Goal: Task Accomplishment & Management: Use online tool/utility

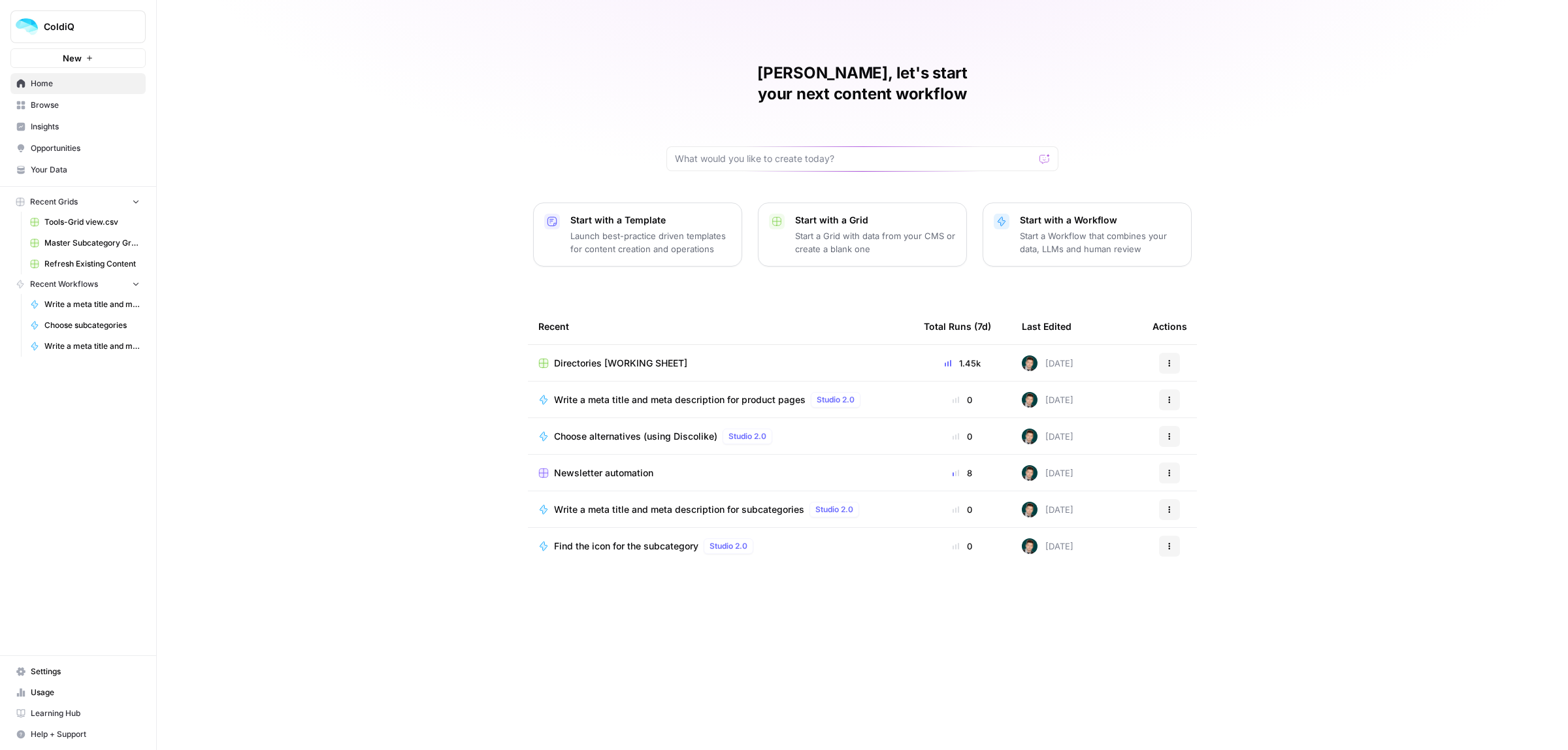
click at [625, 466] on span "Newsletter automation" at bounding box center [604, 472] width 99 height 13
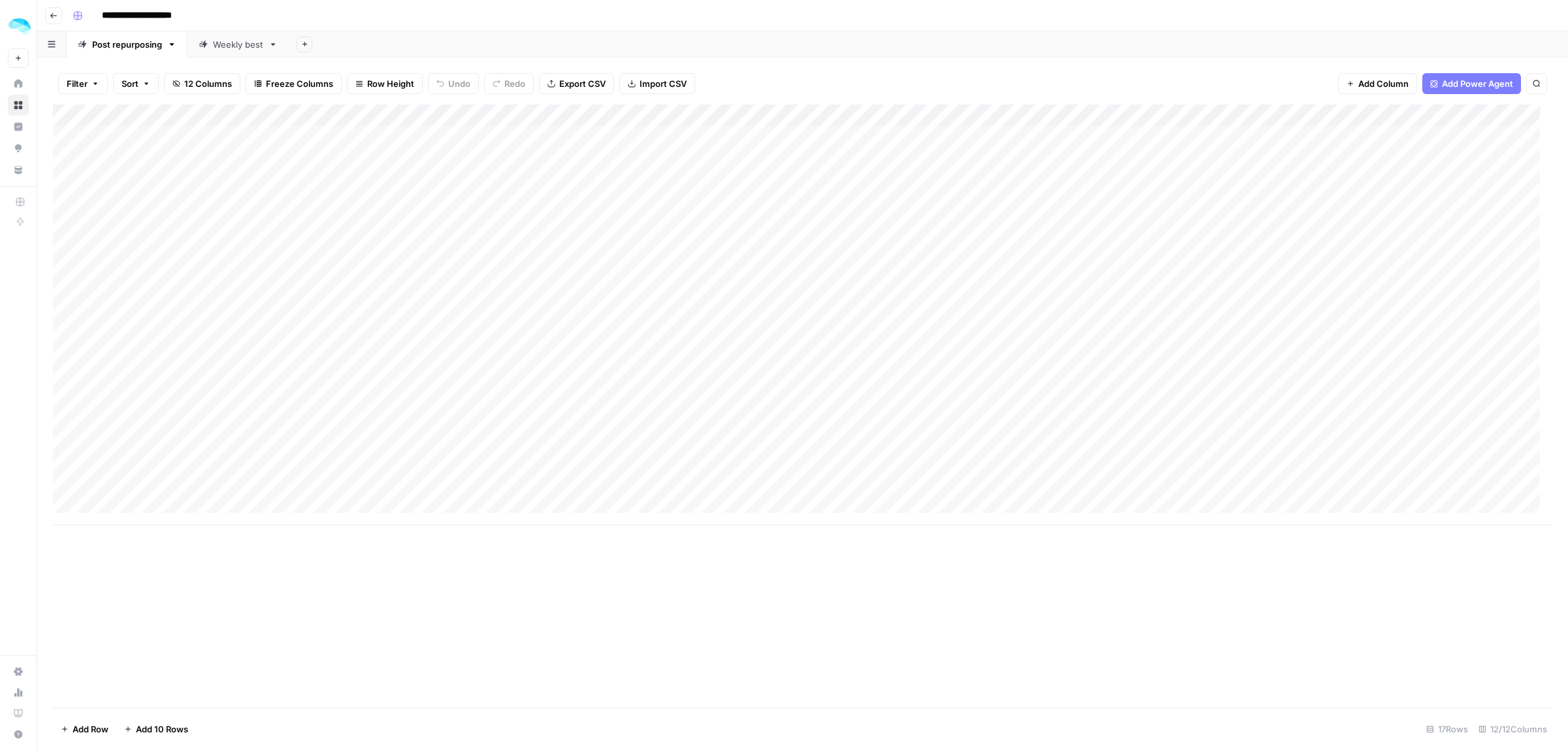
click at [238, 357] on div "Add Column" at bounding box center [802, 314] width 1500 height 421
click at [188, 381] on div "Add Column" at bounding box center [802, 314] width 1500 height 421
click at [311, 381] on div "Add Column" at bounding box center [802, 314] width 1500 height 421
click at [154, 414] on div "Add Column" at bounding box center [802, 314] width 1500 height 421
click at [341, 405] on div "Add Column" at bounding box center [802, 314] width 1500 height 421
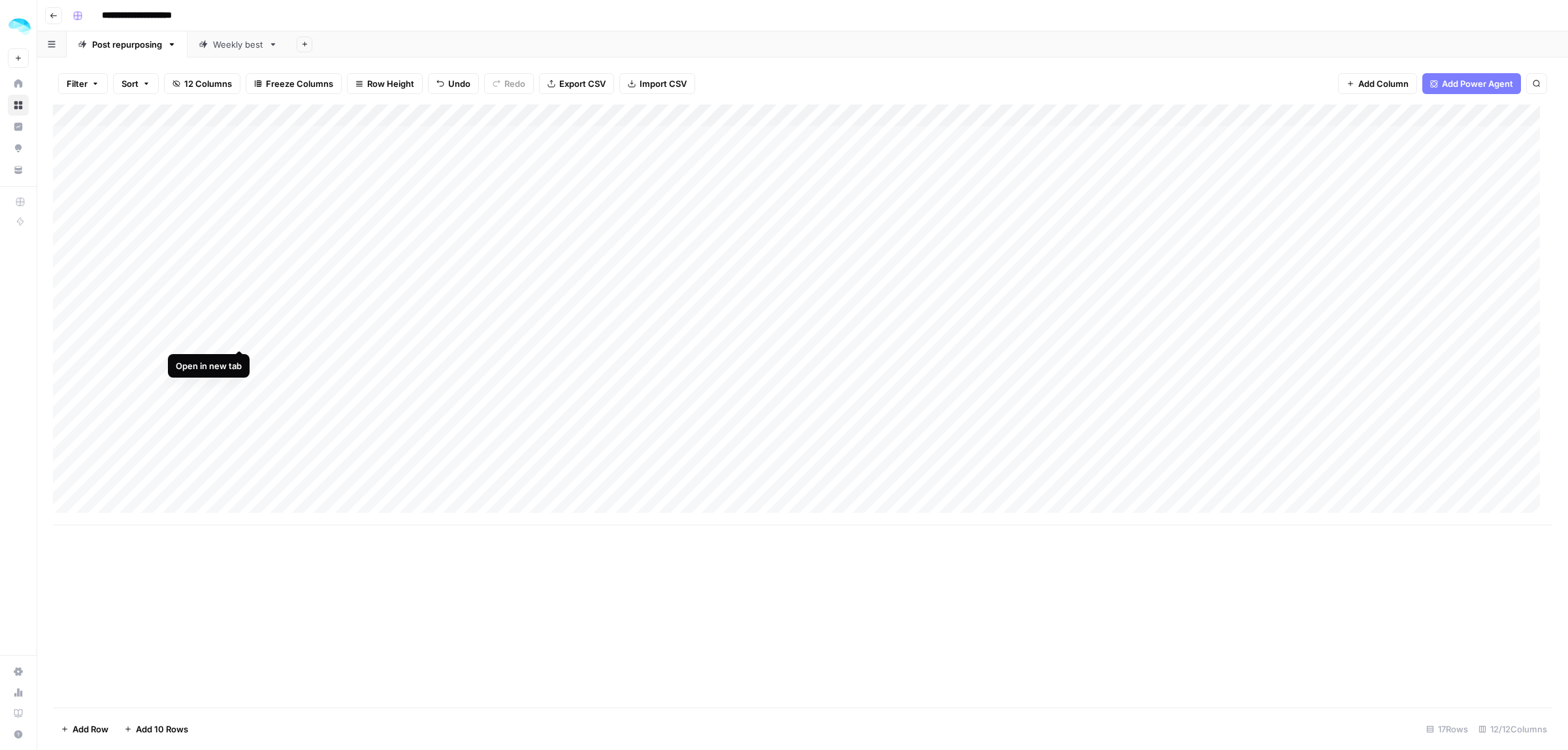
click at [237, 332] on div "Add Column" at bounding box center [802, 314] width 1500 height 421
click at [662, 383] on div "Add Column" at bounding box center [802, 314] width 1500 height 421
click at [663, 407] on div "Add Column" at bounding box center [802, 314] width 1500 height 421
click at [984, 382] on div "Add Column" at bounding box center [802, 314] width 1500 height 421
click at [982, 404] on div "Add Column" at bounding box center [802, 314] width 1500 height 421
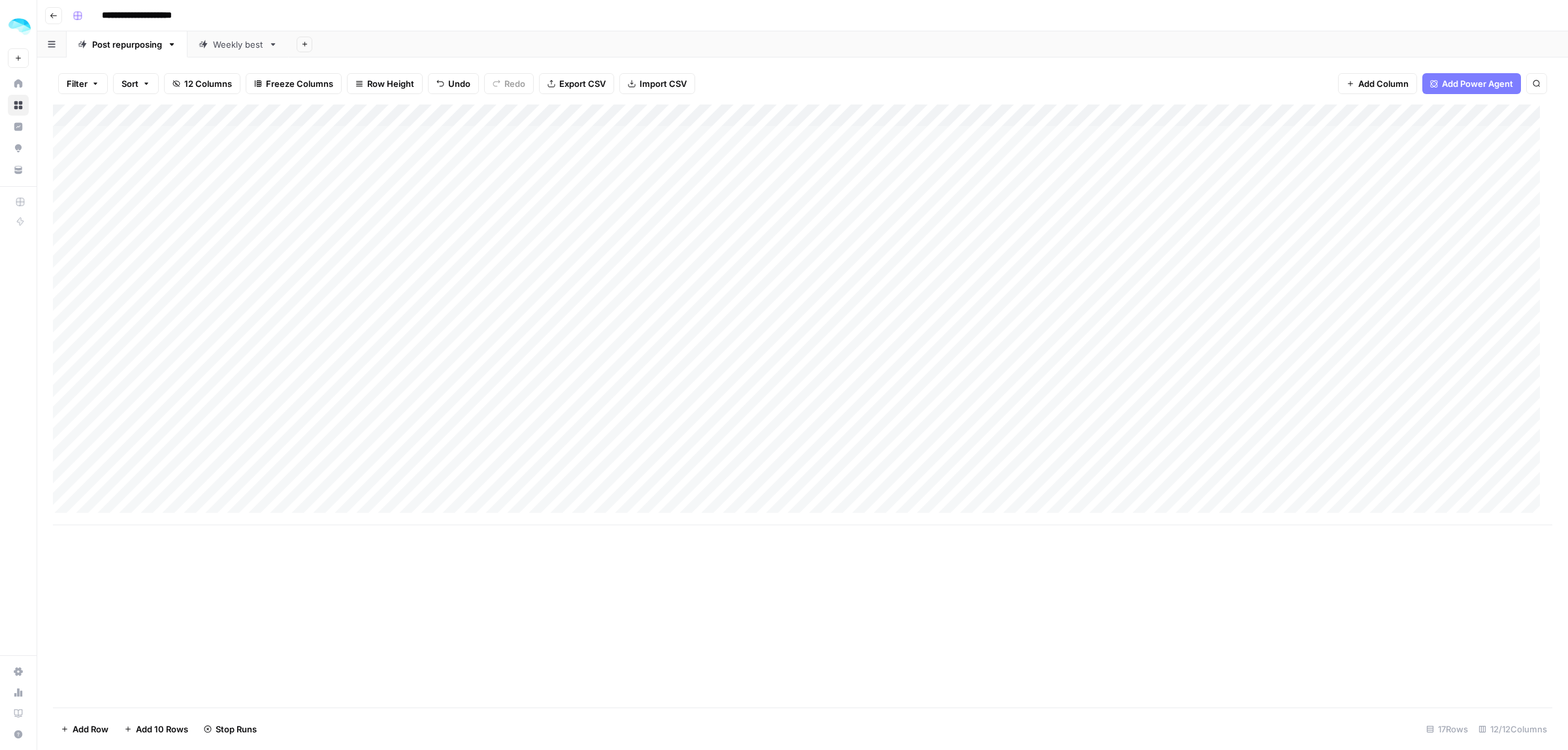
click at [993, 380] on div "Add Column" at bounding box center [802, 314] width 1500 height 421
click at [1312, 380] on div "Add Column" at bounding box center [802, 314] width 1500 height 421
click at [1314, 405] on div "Add Column" at bounding box center [802, 314] width 1500 height 421
click at [233, 377] on div "Add Column" at bounding box center [802, 314] width 1500 height 421
click at [817, 377] on div "Add Column" at bounding box center [802, 314] width 1500 height 421
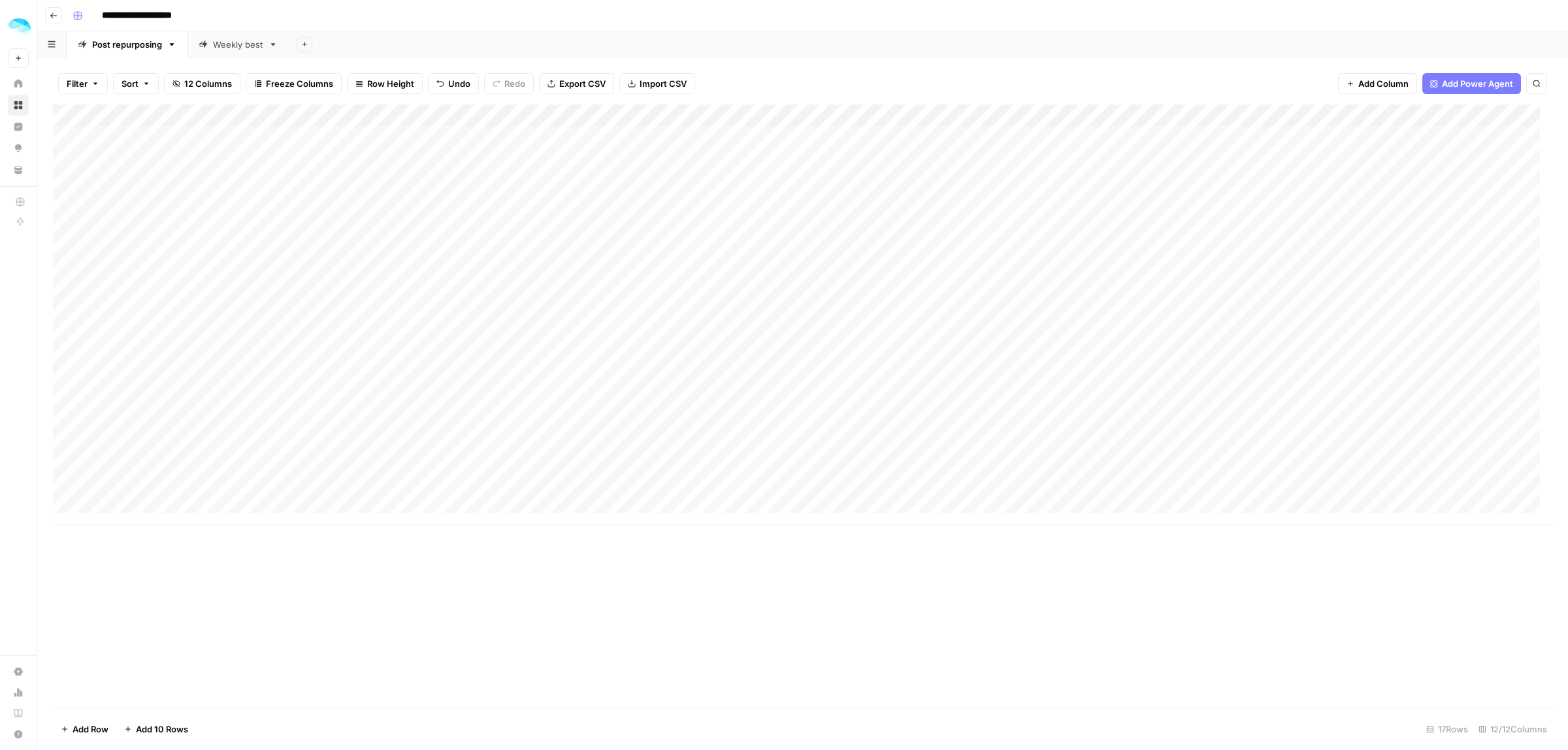
click at [817, 377] on div "Add Column" at bounding box center [802, 314] width 1500 height 421
drag, startPoint x: 864, startPoint y: 380, endPoint x: 744, endPoint y: 380, distance: 120.0
click at [744, 380] on body "**********" at bounding box center [784, 375] width 1568 height 750
click at [1138, 384] on div "Add Column" at bounding box center [802, 314] width 1500 height 421
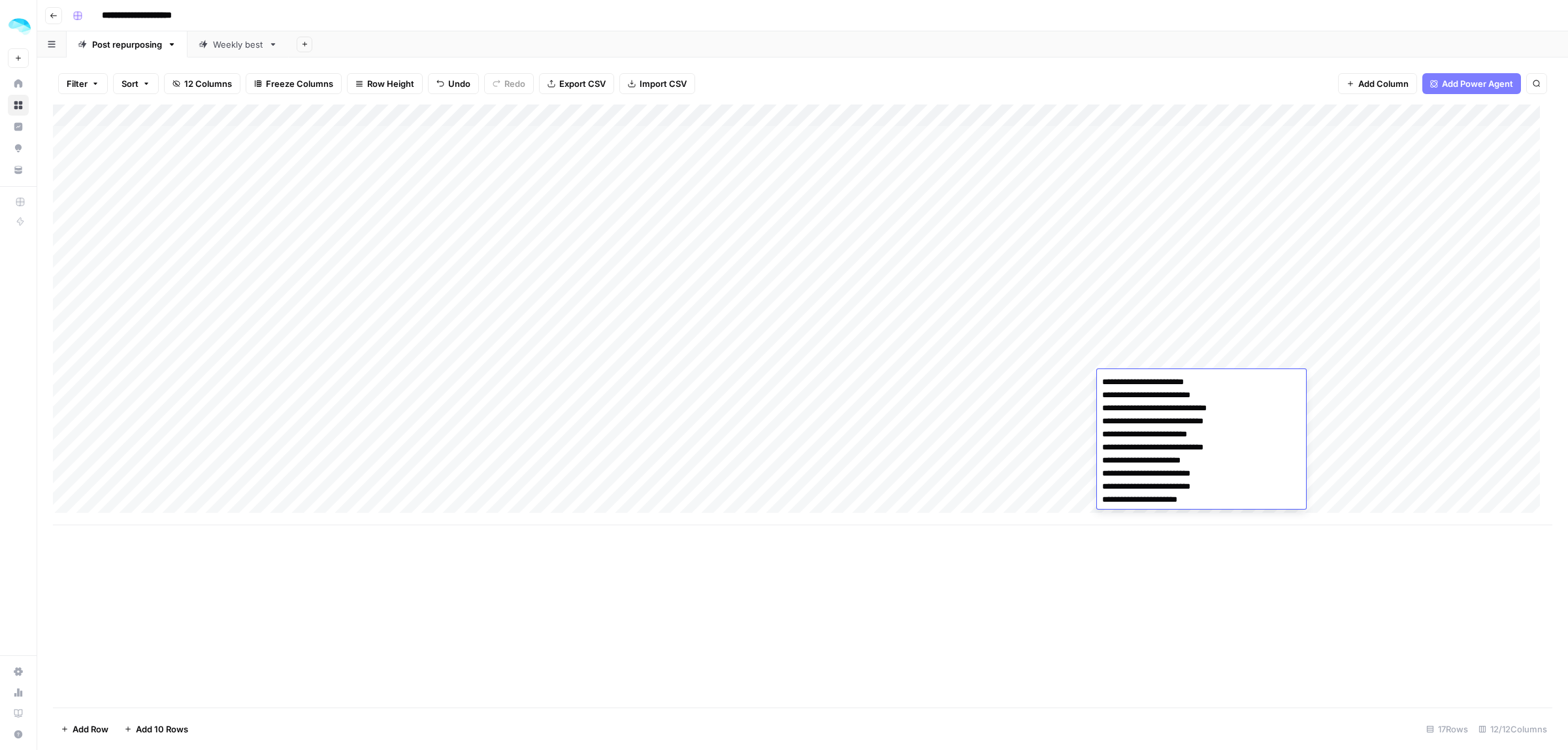
click at [811, 404] on div "Add Column" at bounding box center [802, 314] width 1500 height 421
click at [818, 377] on div "Add Column" at bounding box center [802, 314] width 1500 height 421
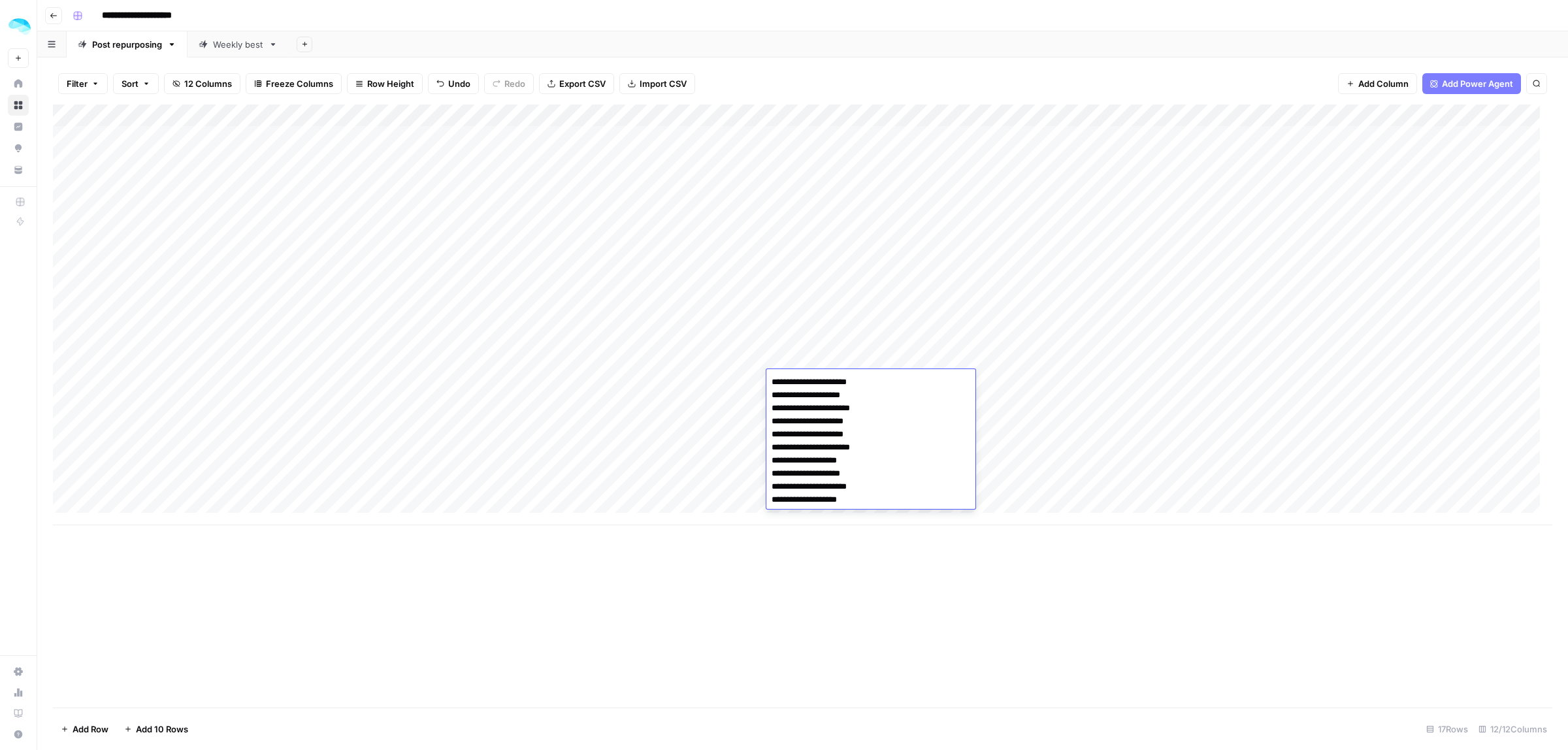
drag, startPoint x: 797, startPoint y: 461, endPoint x: 760, endPoint y: 462, distance: 37.0
click at [760, 462] on body "**********" at bounding box center [784, 375] width 1568 height 750
click at [1145, 376] on div "Add Column" at bounding box center [802, 314] width 1500 height 421
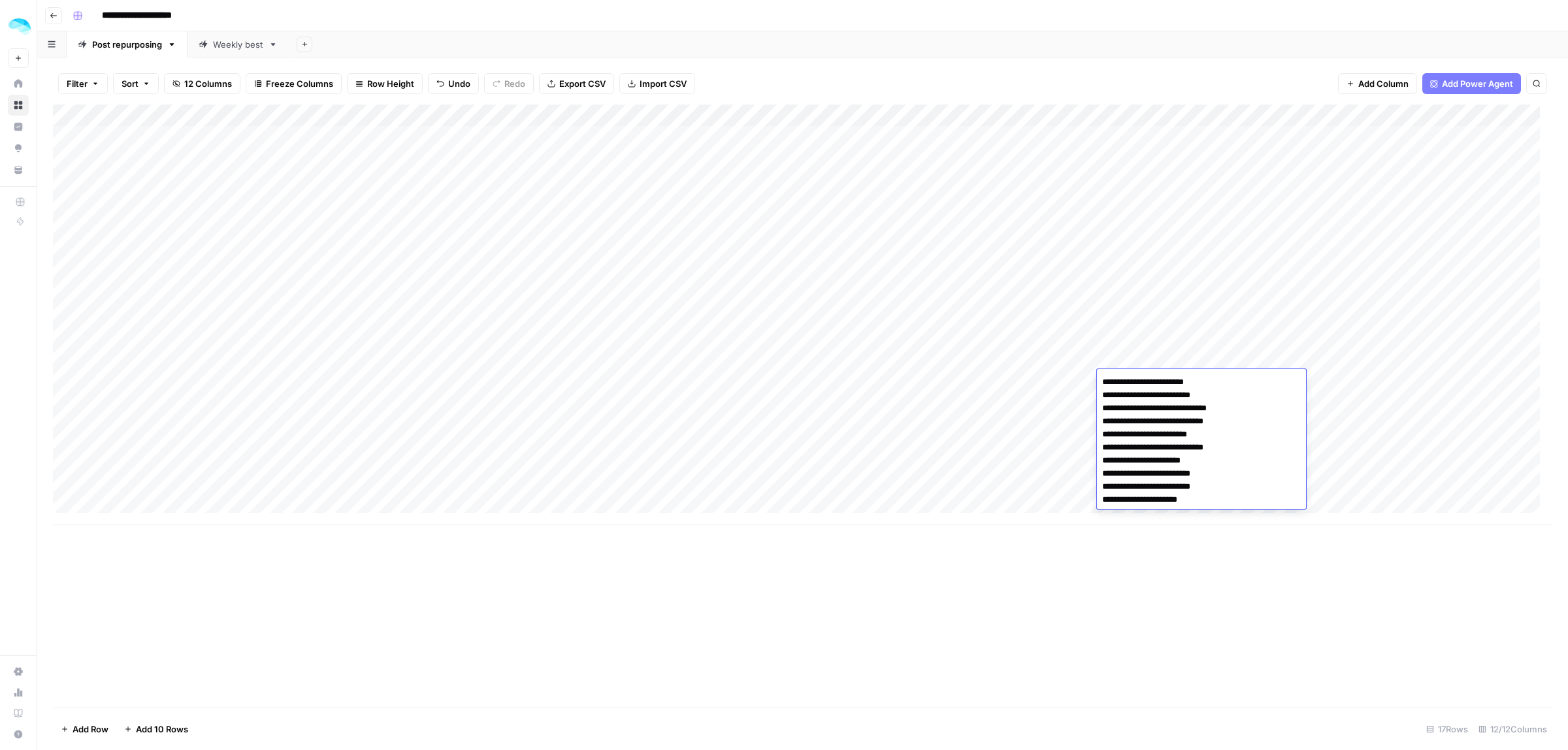
drag, startPoint x: 1213, startPoint y: 397, endPoint x: 1095, endPoint y: 396, distance: 118.0
click at [1095, 396] on body "**********" at bounding box center [784, 375] width 1568 height 750
click at [1301, 626] on div "Add Column" at bounding box center [802, 406] width 1500 height 603
drag, startPoint x: 1049, startPoint y: 526, endPoint x: 1067, endPoint y: 526, distance: 18.0
click at [1067, 526] on div "Add Column" at bounding box center [802, 406] width 1500 height 603
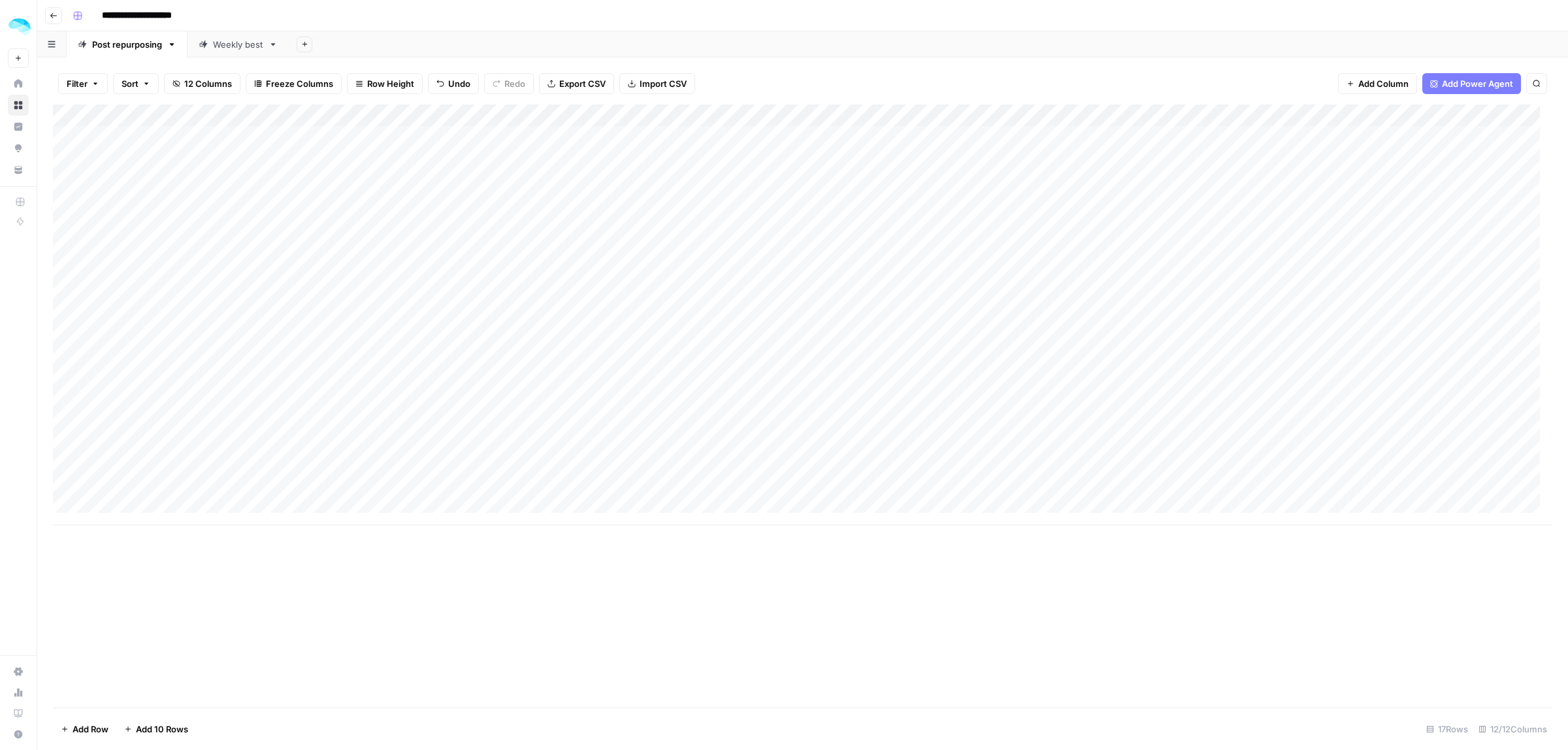
click at [1067, 525] on div "Add Column" at bounding box center [802, 314] width 1500 height 421
click at [1204, 386] on div "Add Column" at bounding box center [802, 314] width 1500 height 421
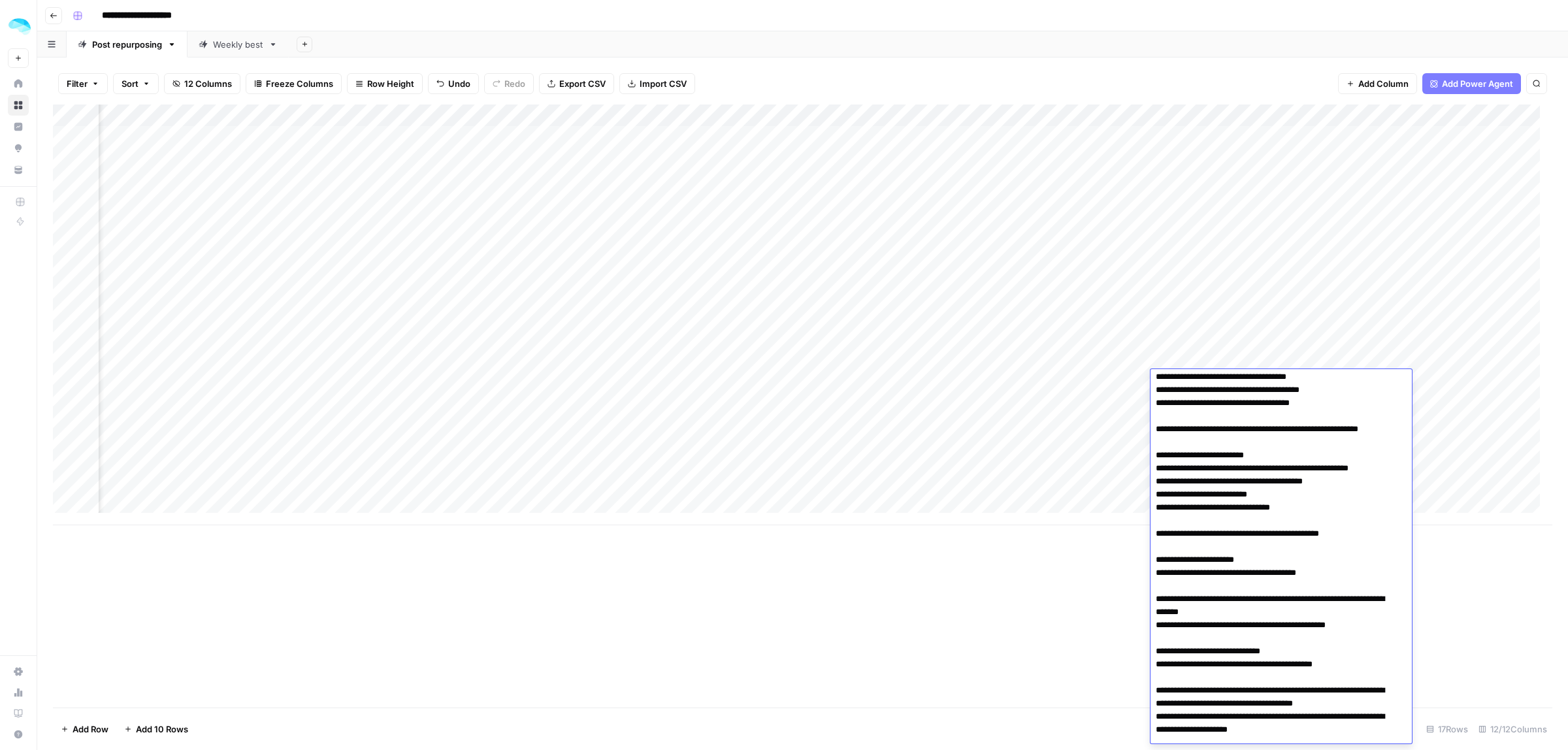
scroll to position [719, 0]
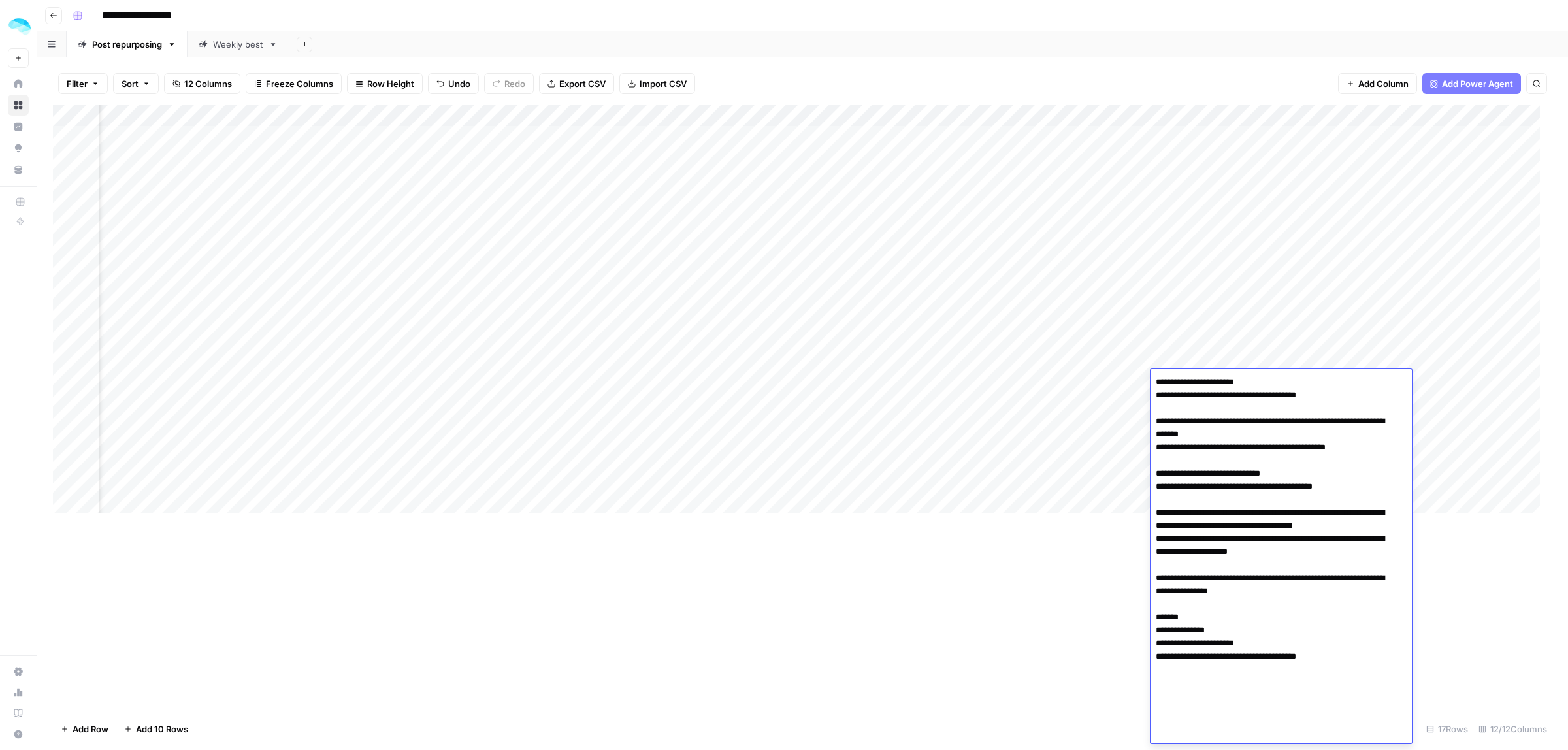
drag, startPoint x: 1154, startPoint y: 410, endPoint x: 1321, endPoint y: 633, distance: 278.6
click at [1321, 633] on textarea at bounding box center [1274, 198] width 249 height 1090
click at [1058, 664] on div "Add Column" at bounding box center [802, 406] width 1500 height 603
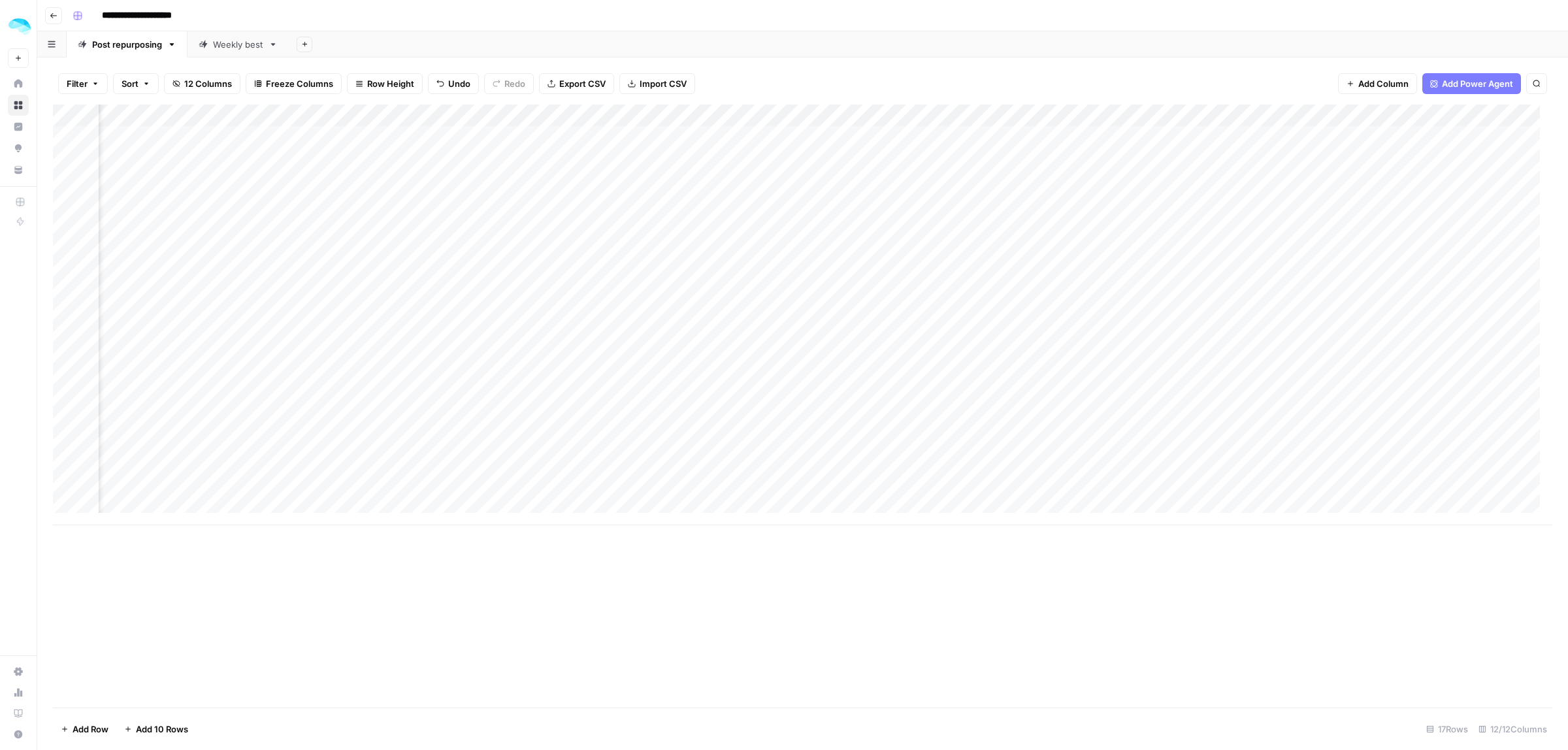
click at [541, 383] on div "Add Column" at bounding box center [802, 314] width 1500 height 421
click at [1000, 632] on div "Add Column" at bounding box center [802, 406] width 1500 height 603
click at [1093, 360] on div "Add Column" at bounding box center [802, 314] width 1500 height 421
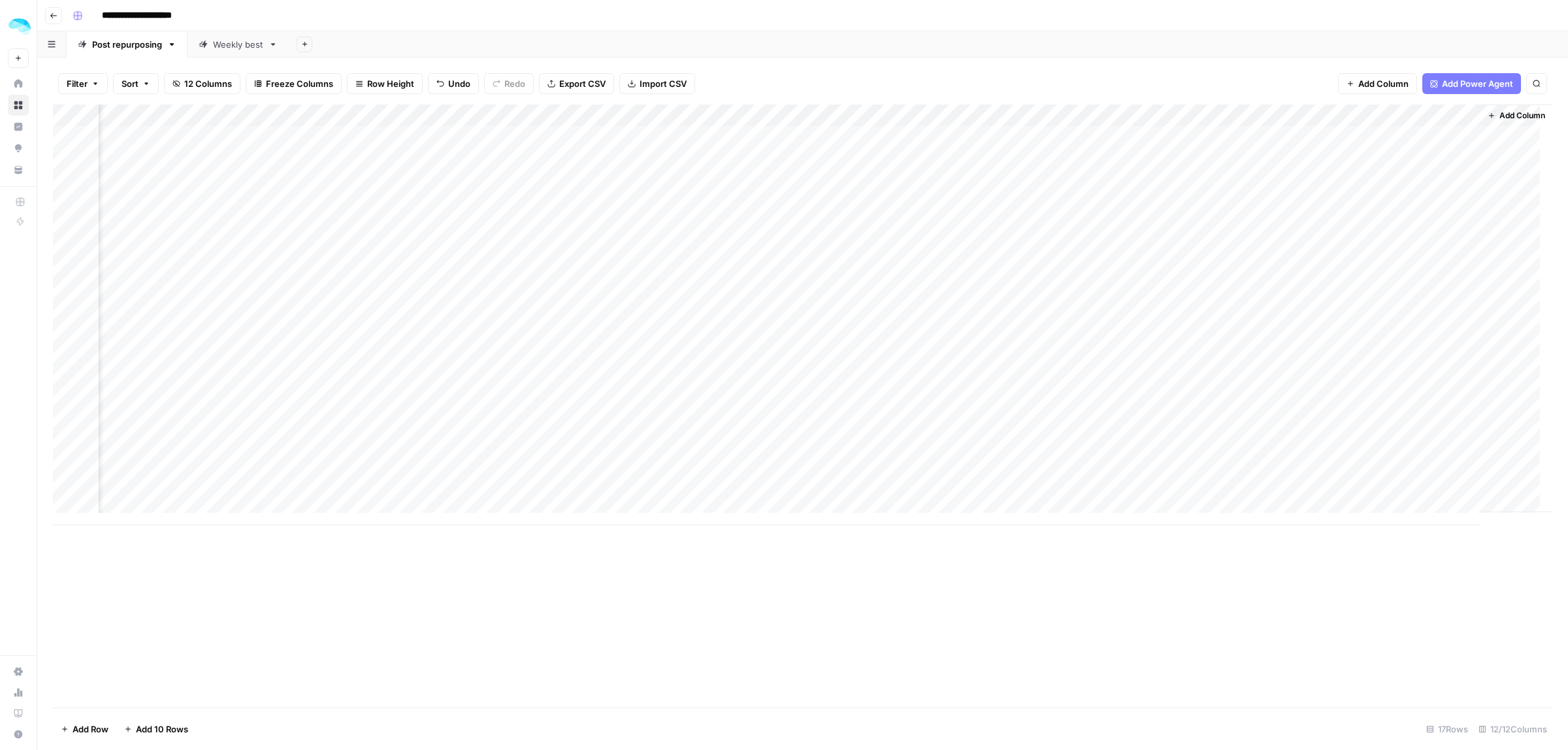
click at [1082, 388] on div "Add Column" at bounding box center [802, 314] width 1500 height 421
click at [1105, 382] on div "Add Column" at bounding box center [802, 314] width 1500 height 421
click at [1116, 433] on button "ColdIQ Tool Stack - Find the best AI tools (1.500+ vetted) to speed up sales an…" at bounding box center [1274, 433] width 424 height 16
click at [1252, 377] on div "Add Column" at bounding box center [802, 314] width 1500 height 421
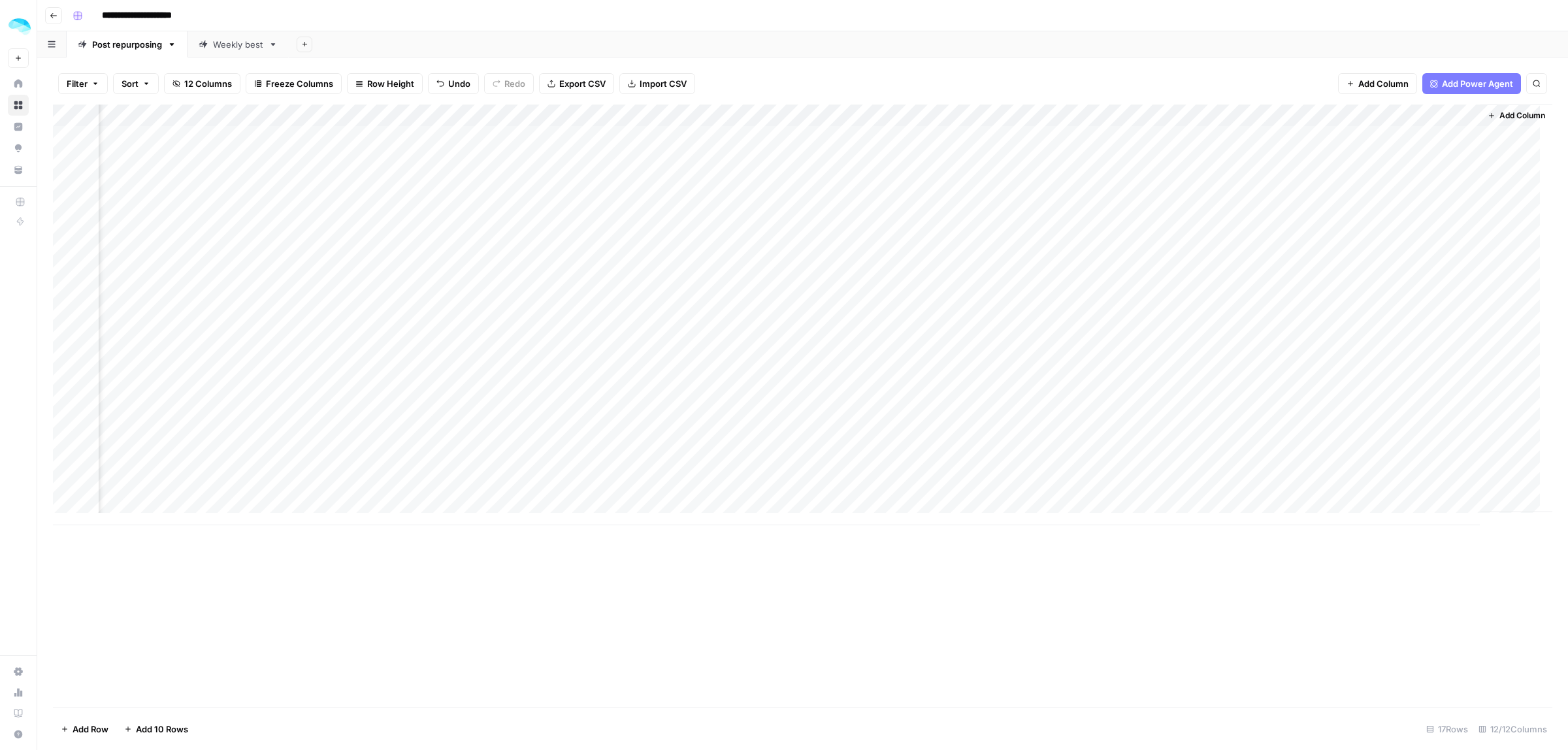
click at [1391, 390] on div "Add Column" at bounding box center [802, 314] width 1500 height 421
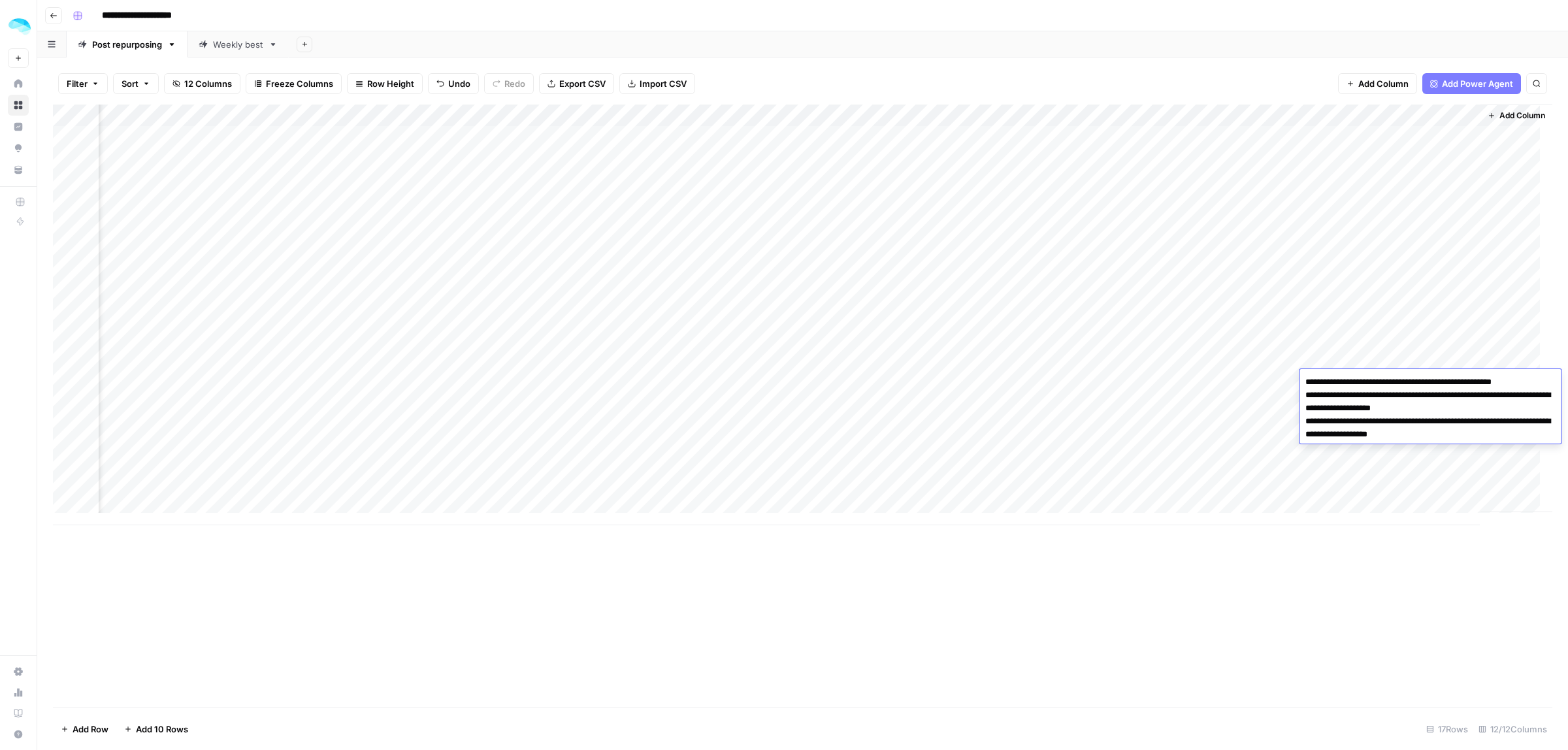
click at [1262, 654] on div "Add Column" at bounding box center [802, 406] width 1500 height 603
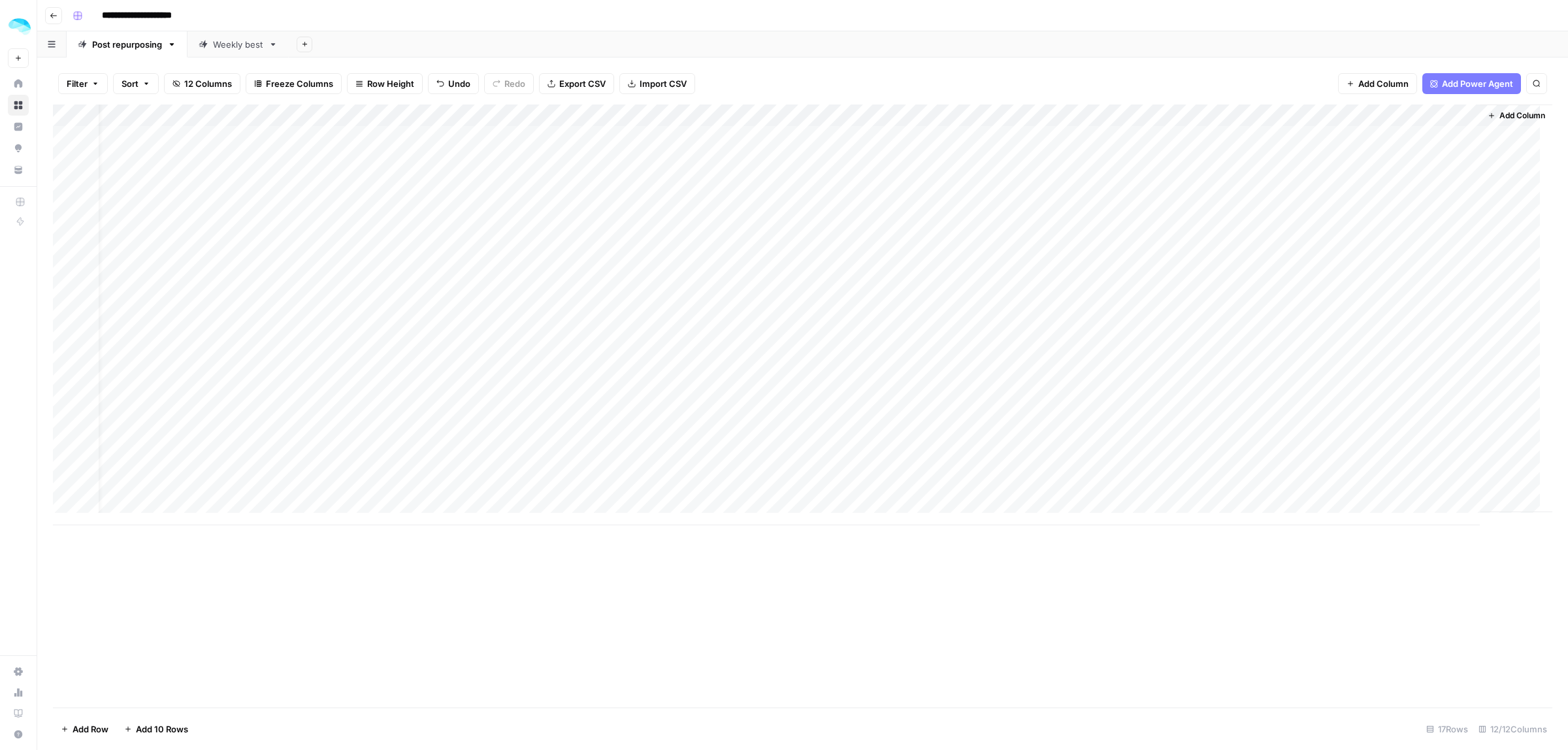
scroll to position [0, 0]
click at [812, 410] on div "Add Column" at bounding box center [802, 314] width 1500 height 421
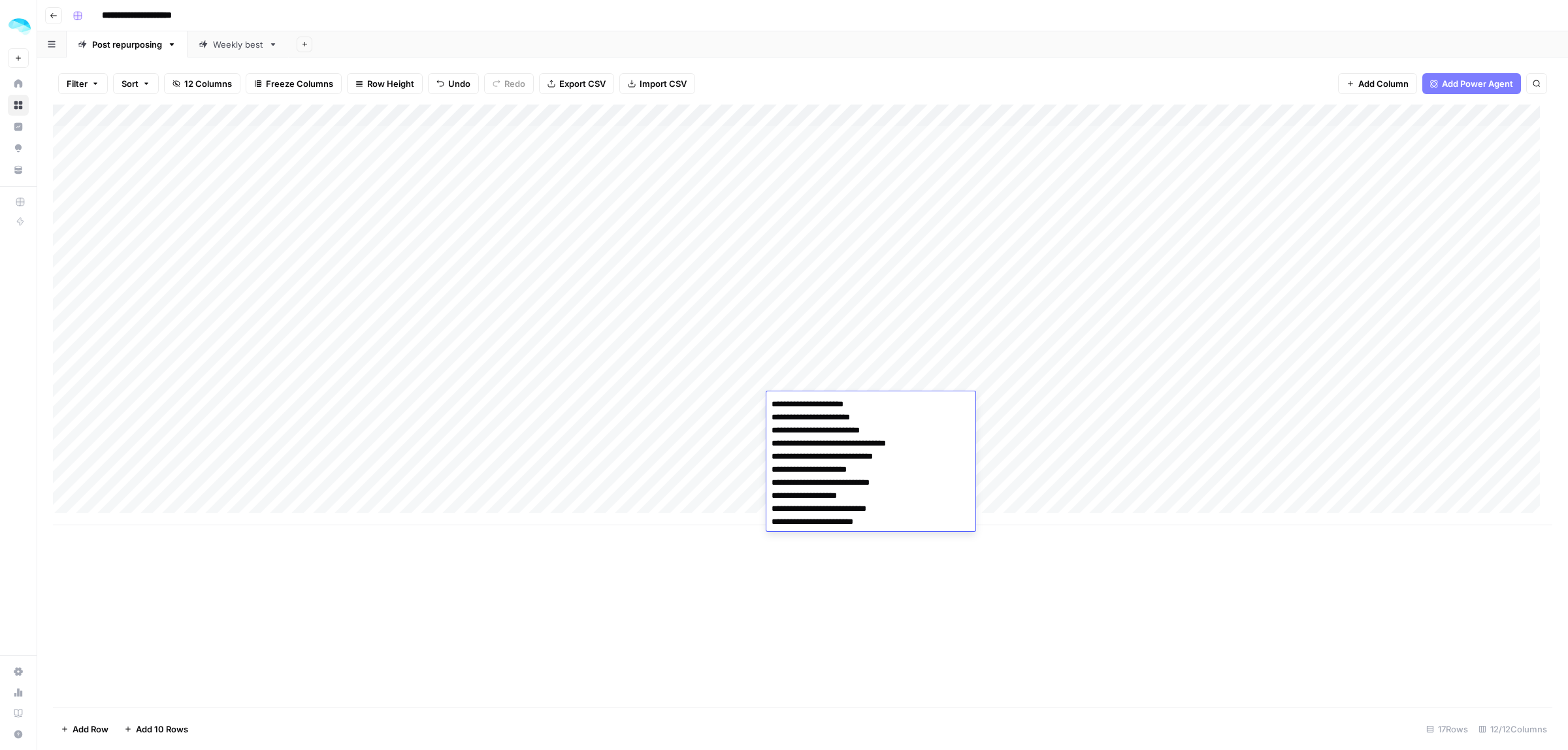
click at [237, 406] on div "Add Column" at bounding box center [802, 314] width 1500 height 421
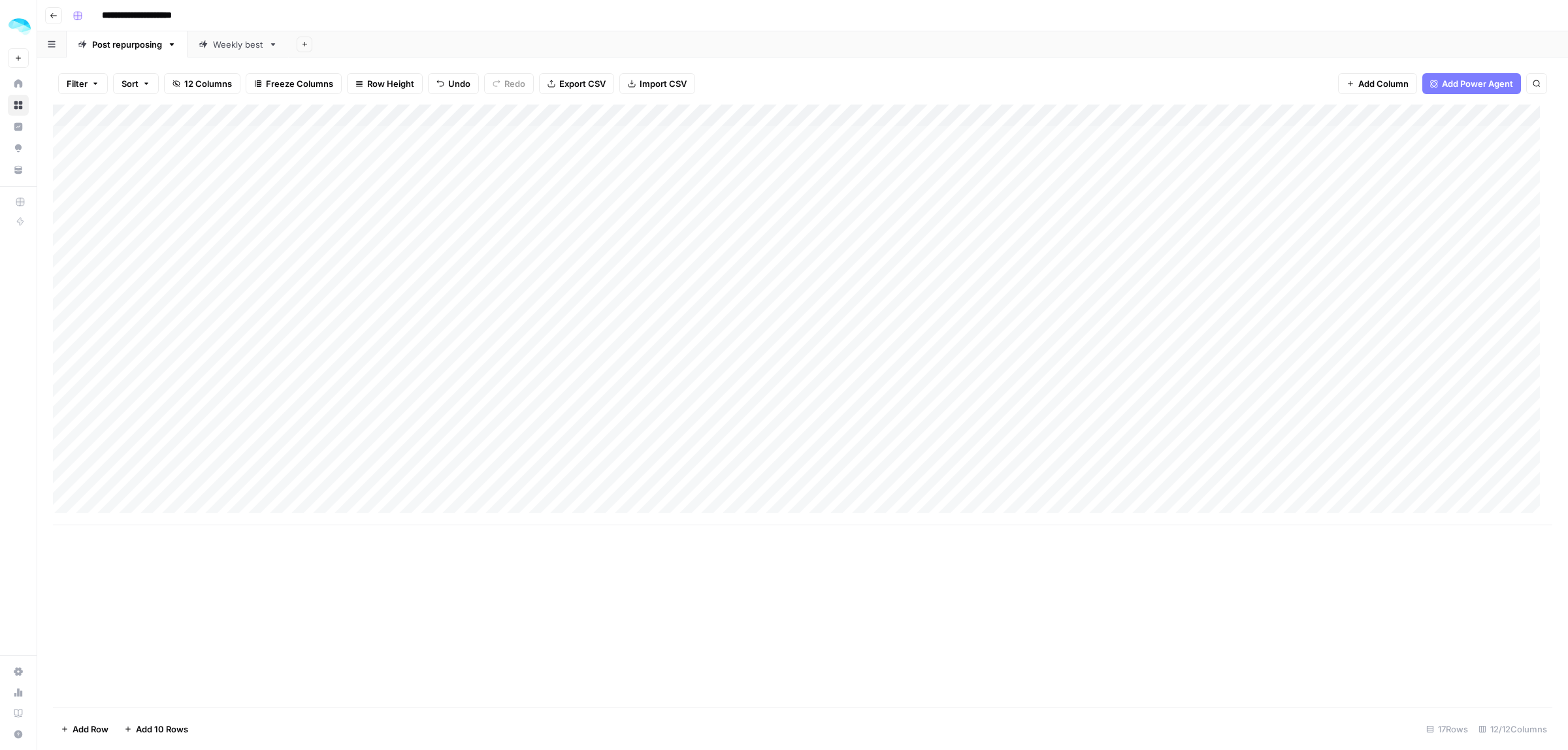
click at [846, 400] on div "Add Column" at bounding box center [802, 314] width 1500 height 421
click at [838, 402] on div "Add Column" at bounding box center [802, 314] width 1500 height 421
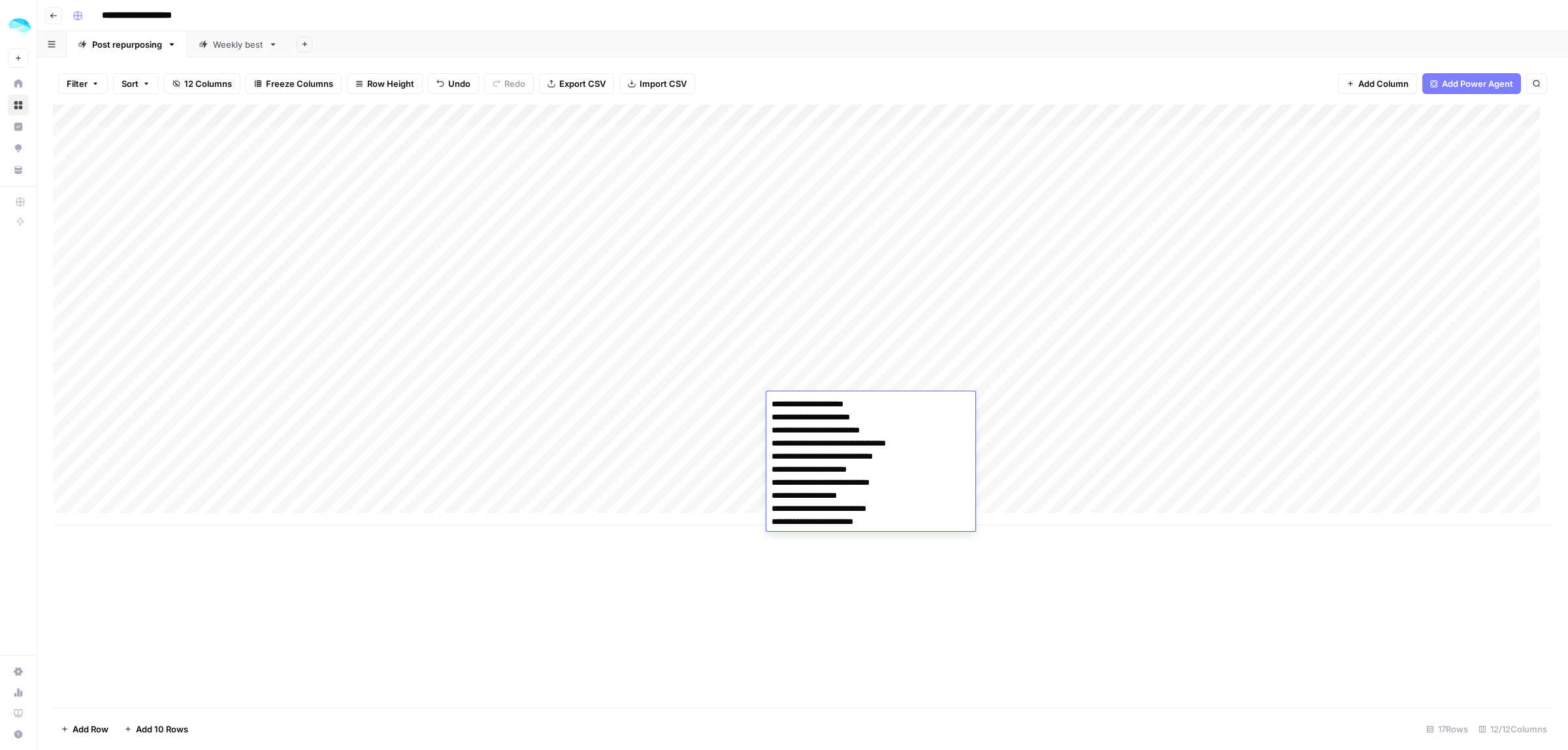
drag, startPoint x: 838, startPoint y: 402, endPoint x: 781, endPoint y: 404, distance: 57.0
click at [781, 404] on textarea "**********" at bounding box center [871, 470] width 209 height 149
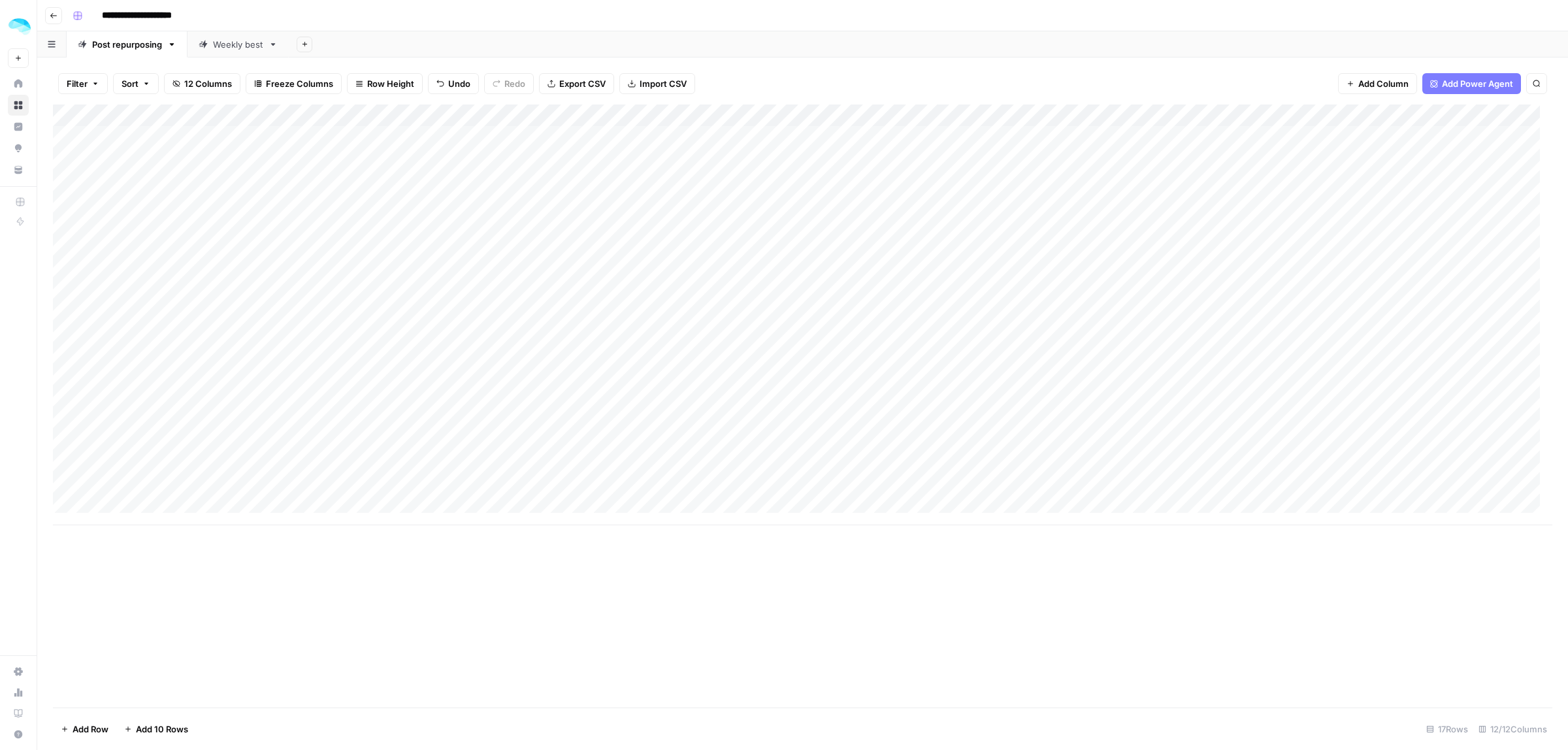
click at [1153, 406] on div "Add Column" at bounding box center [802, 314] width 1500 height 421
click at [1167, 655] on div "Add Column" at bounding box center [802, 406] width 1500 height 603
click at [1039, 404] on div "Add Column" at bounding box center [802, 314] width 1500 height 421
click at [1085, 404] on div "Add Column" at bounding box center [802, 314] width 1500 height 421
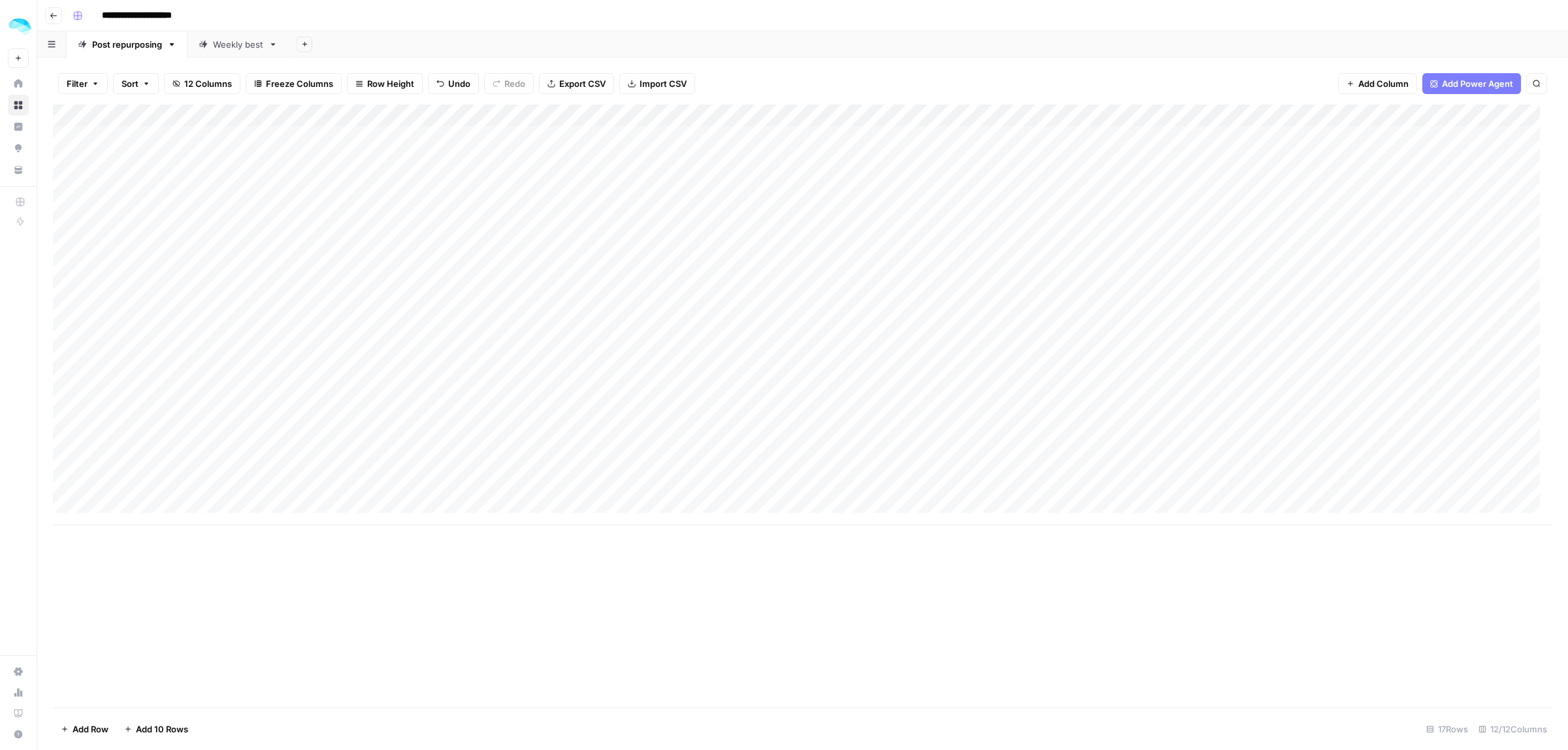
click at [1122, 402] on div "Add Column" at bounding box center [802, 314] width 1500 height 421
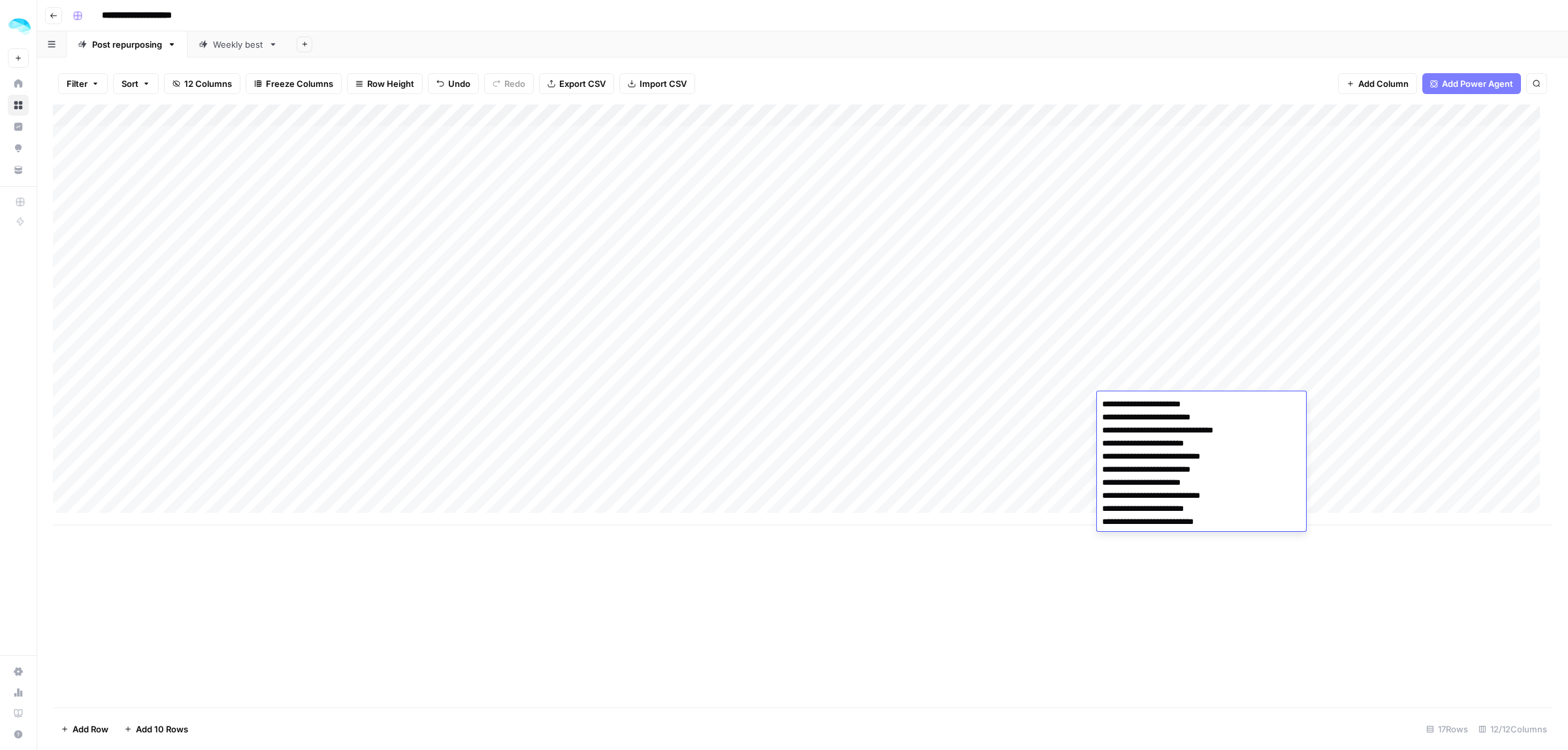
drag, startPoint x: 1235, startPoint y: 429, endPoint x: 1083, endPoint y: 412, distance: 152.9
click at [1087, 427] on body "**********" at bounding box center [784, 375] width 1568 height 750
click at [1413, 629] on div "Add Column" at bounding box center [802, 406] width 1500 height 603
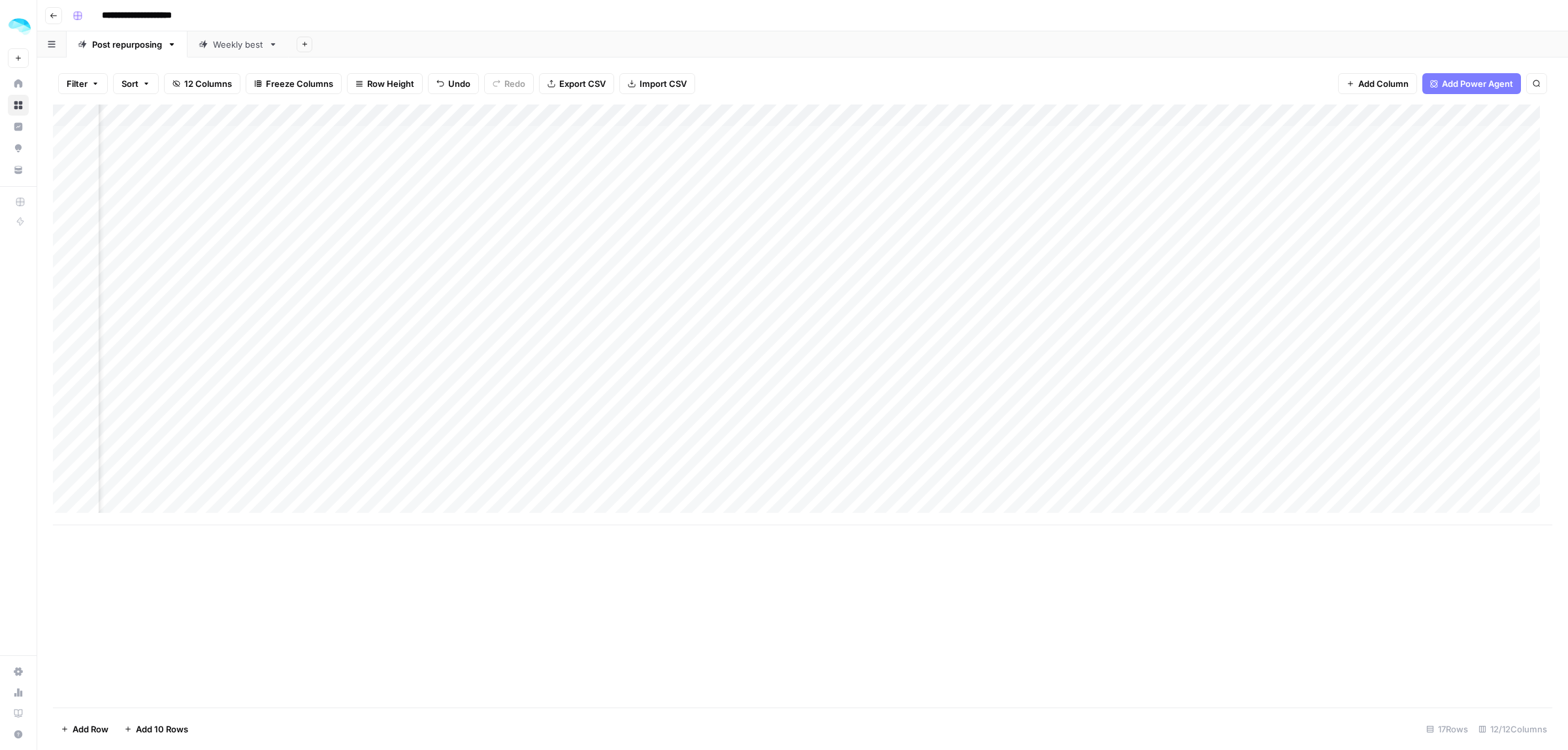
scroll to position [0, 227]
click at [1223, 391] on div "Add Column" at bounding box center [802, 314] width 1500 height 421
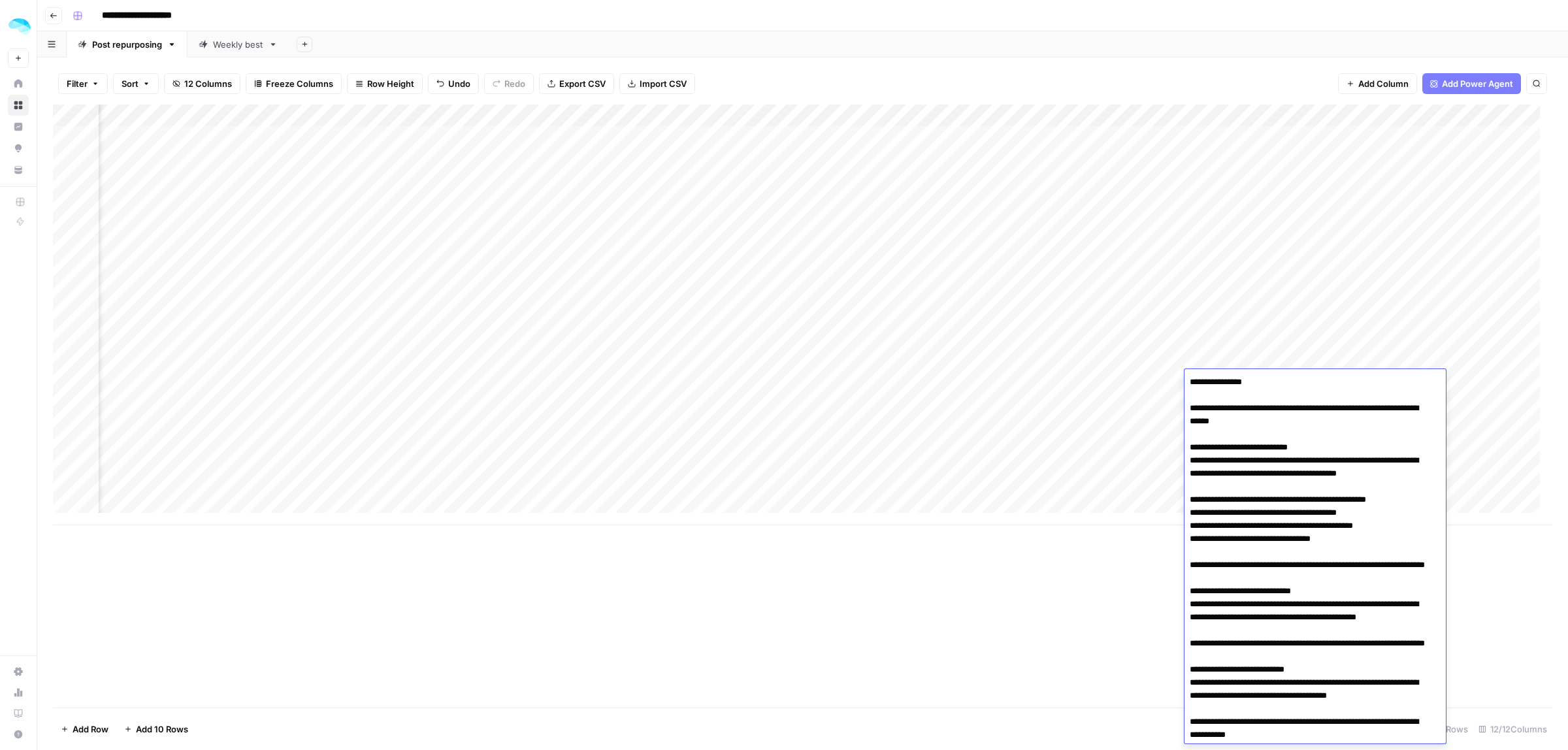
scroll to position [719, 0]
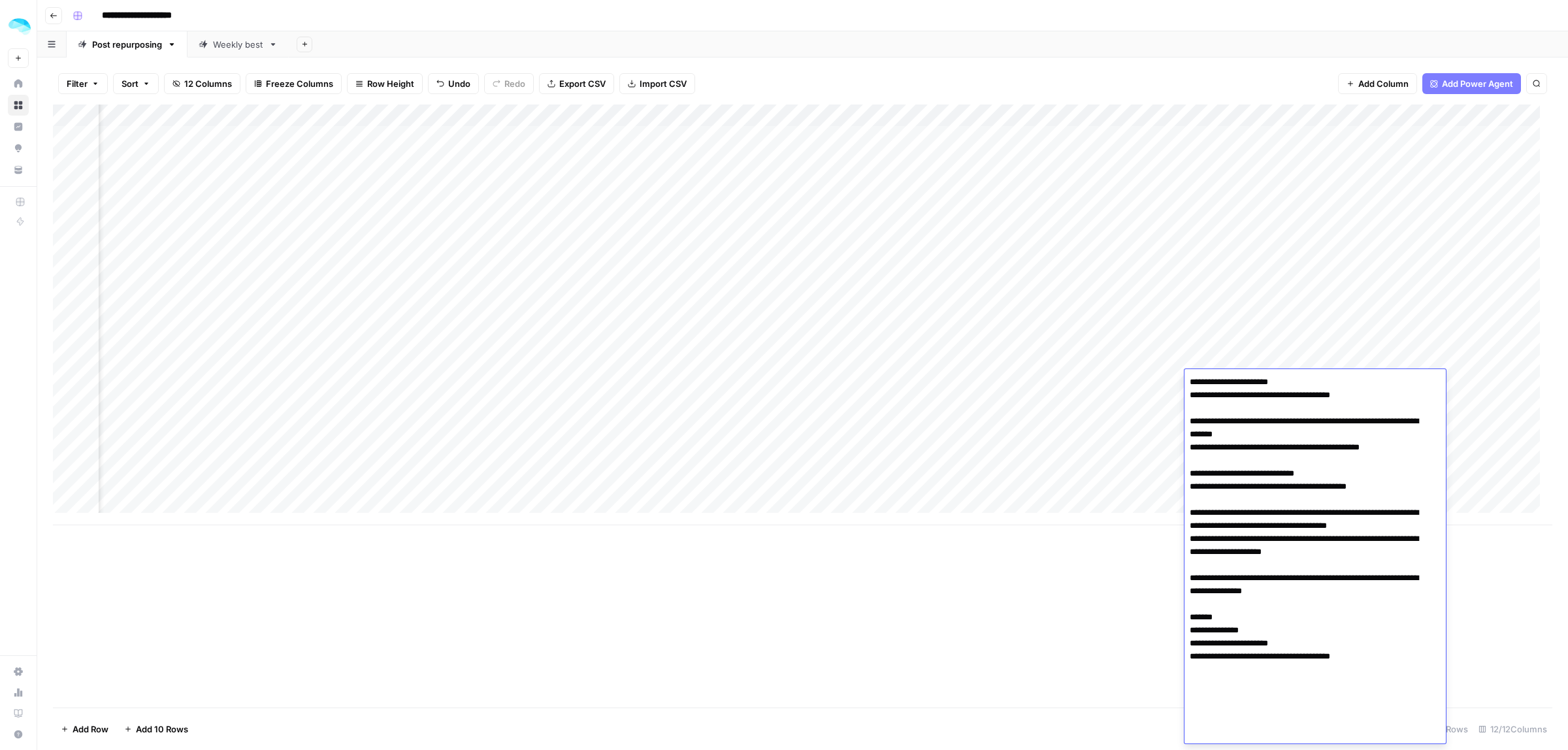
click at [1145, 631] on div "Add Column" at bounding box center [802, 406] width 1500 height 603
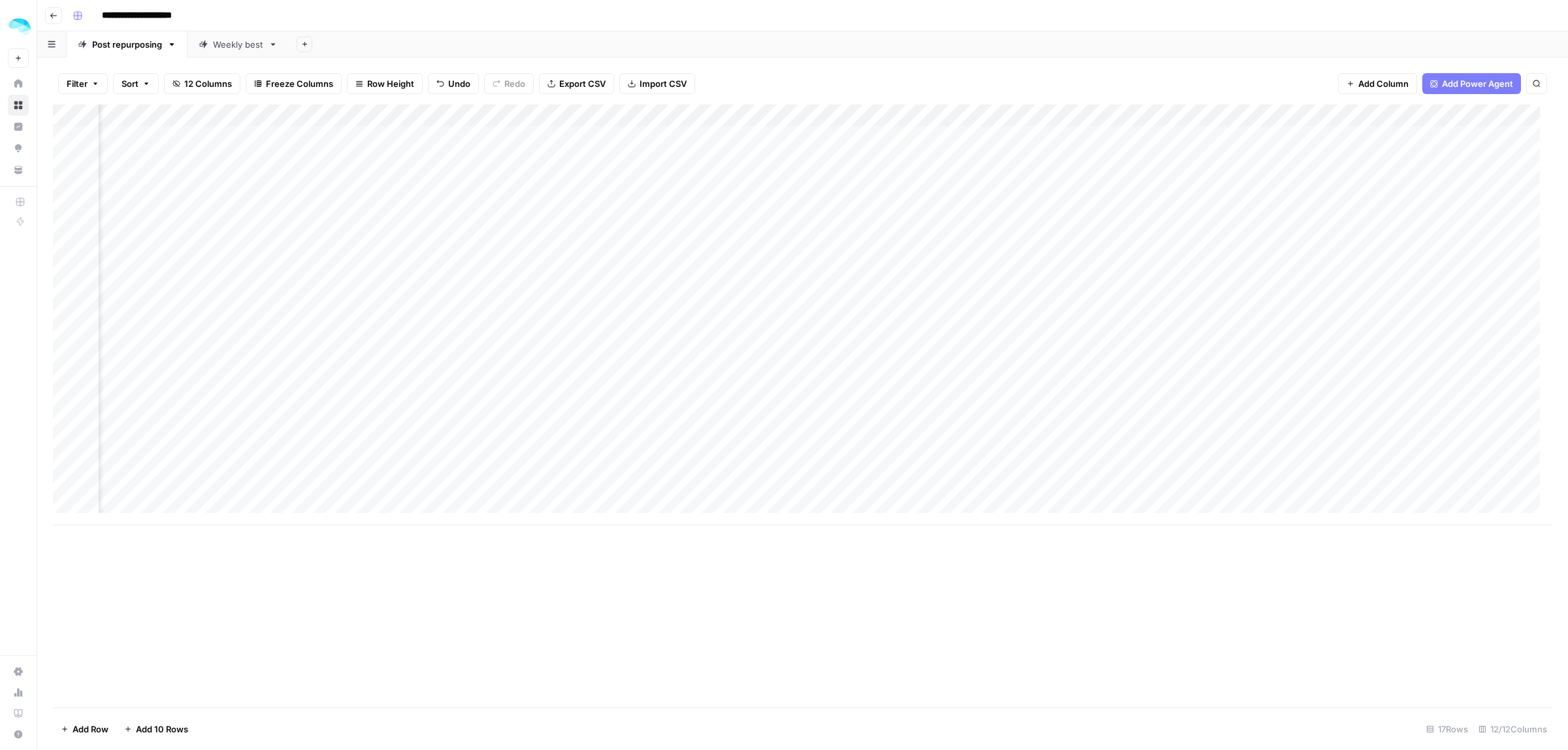
click at [1237, 404] on div "Add Column" at bounding box center [802, 314] width 1500 height 421
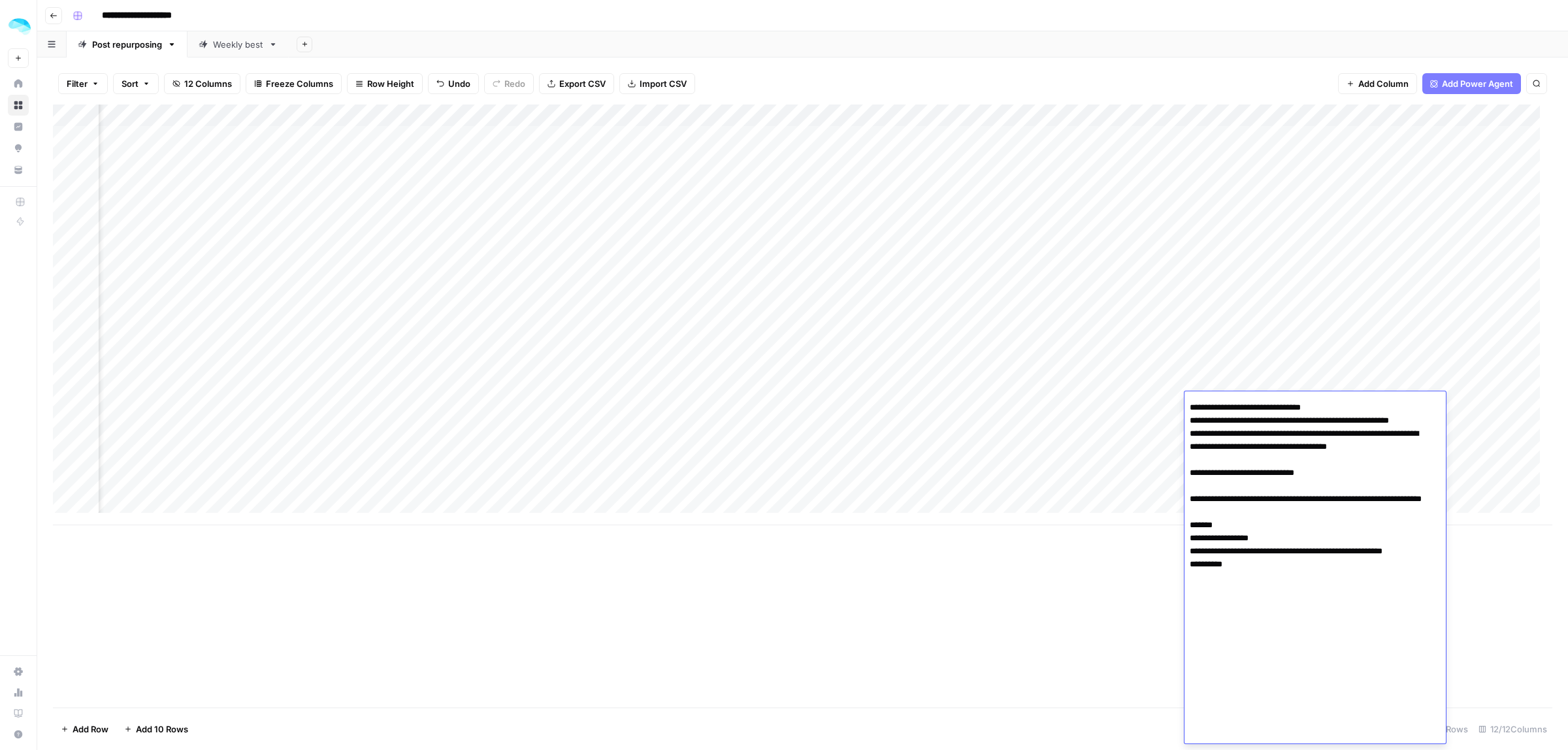
scroll to position [0, 0]
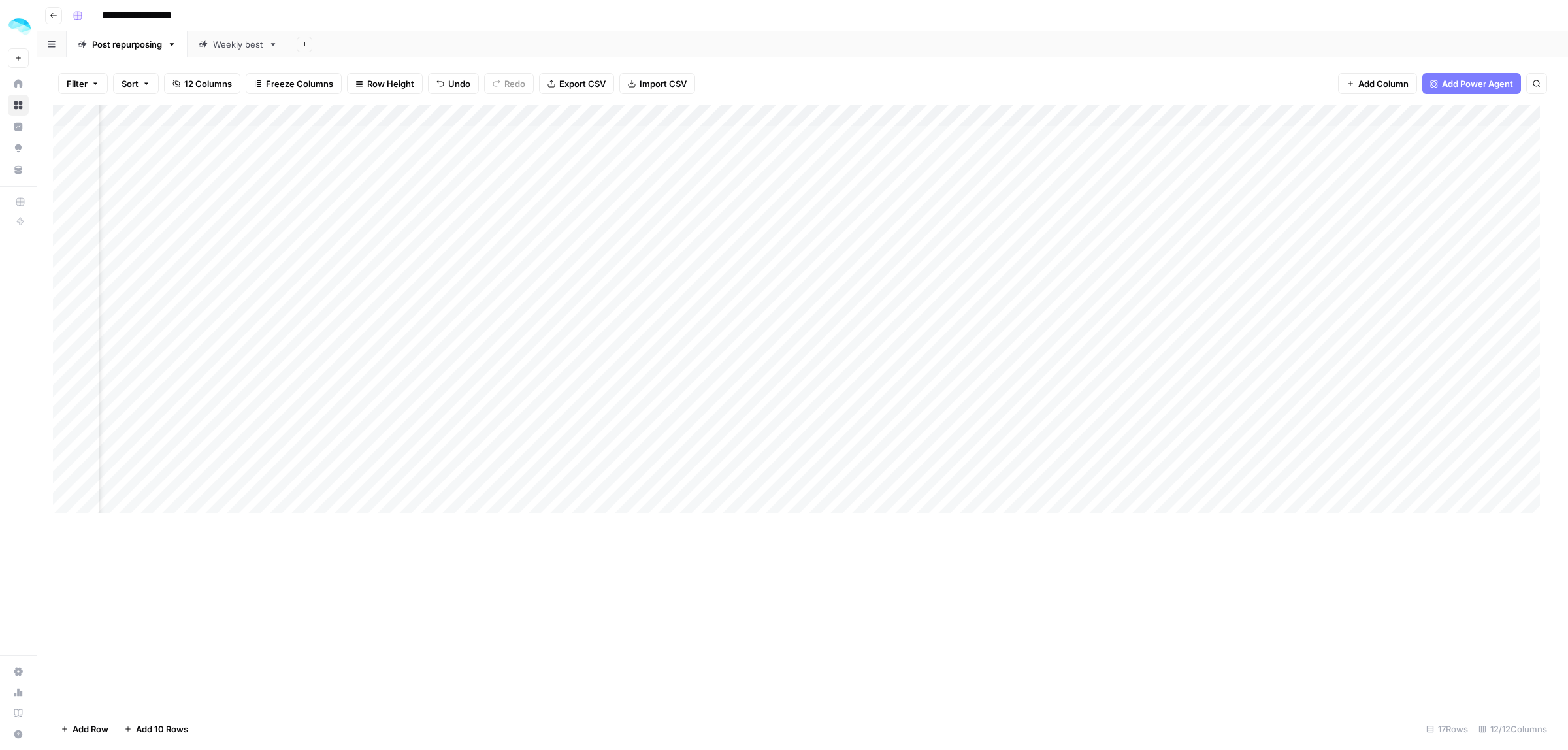
click at [1171, 404] on div "Add Column" at bounding box center [802, 314] width 1500 height 421
click at [978, 409] on div "Add Column" at bounding box center [802, 314] width 1500 height 421
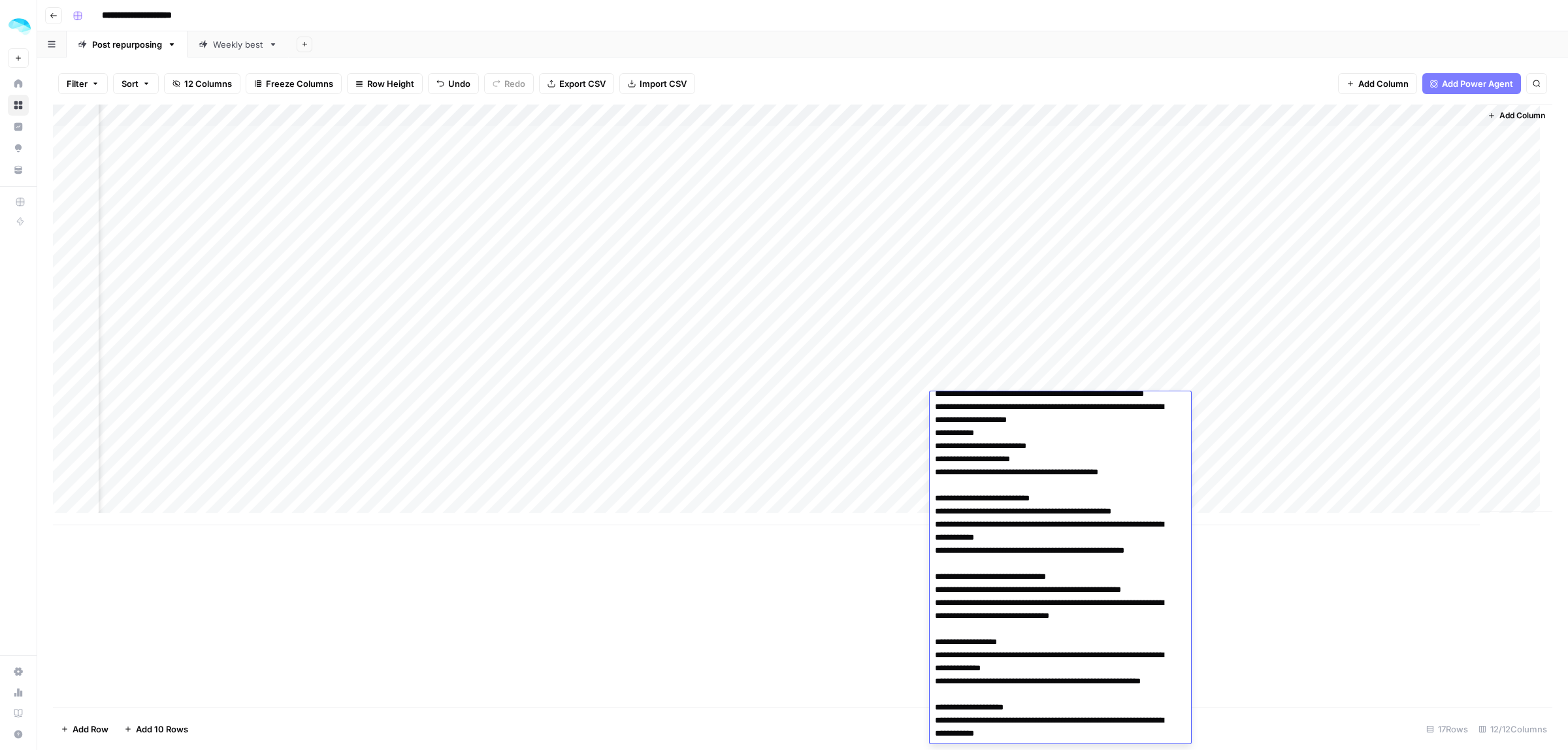
scroll to position [827, 0]
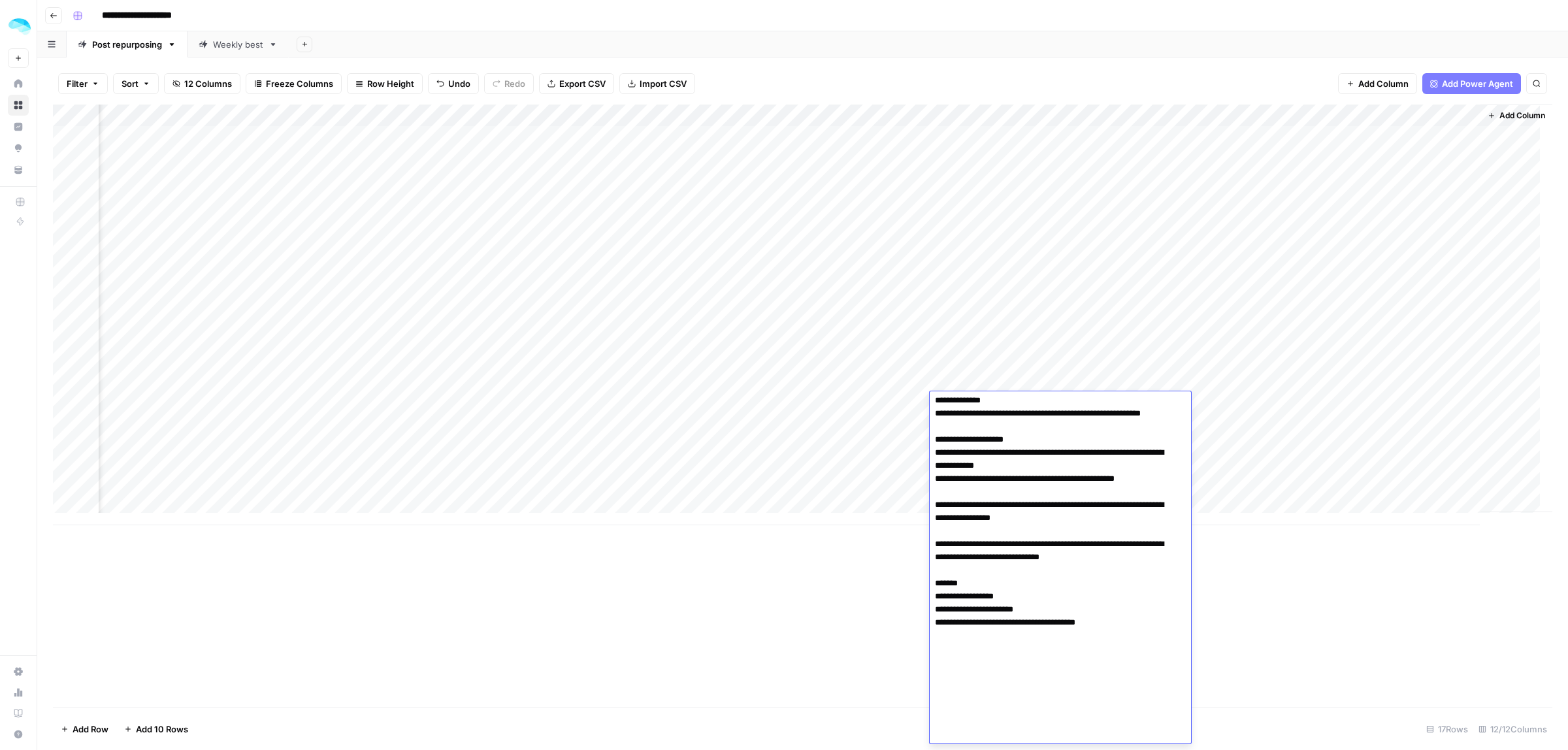
drag, startPoint x: 934, startPoint y: 433, endPoint x: 1200, endPoint y: 601, distance: 314.6
click at [1200, 601] on body "**********" at bounding box center [784, 375] width 1568 height 750
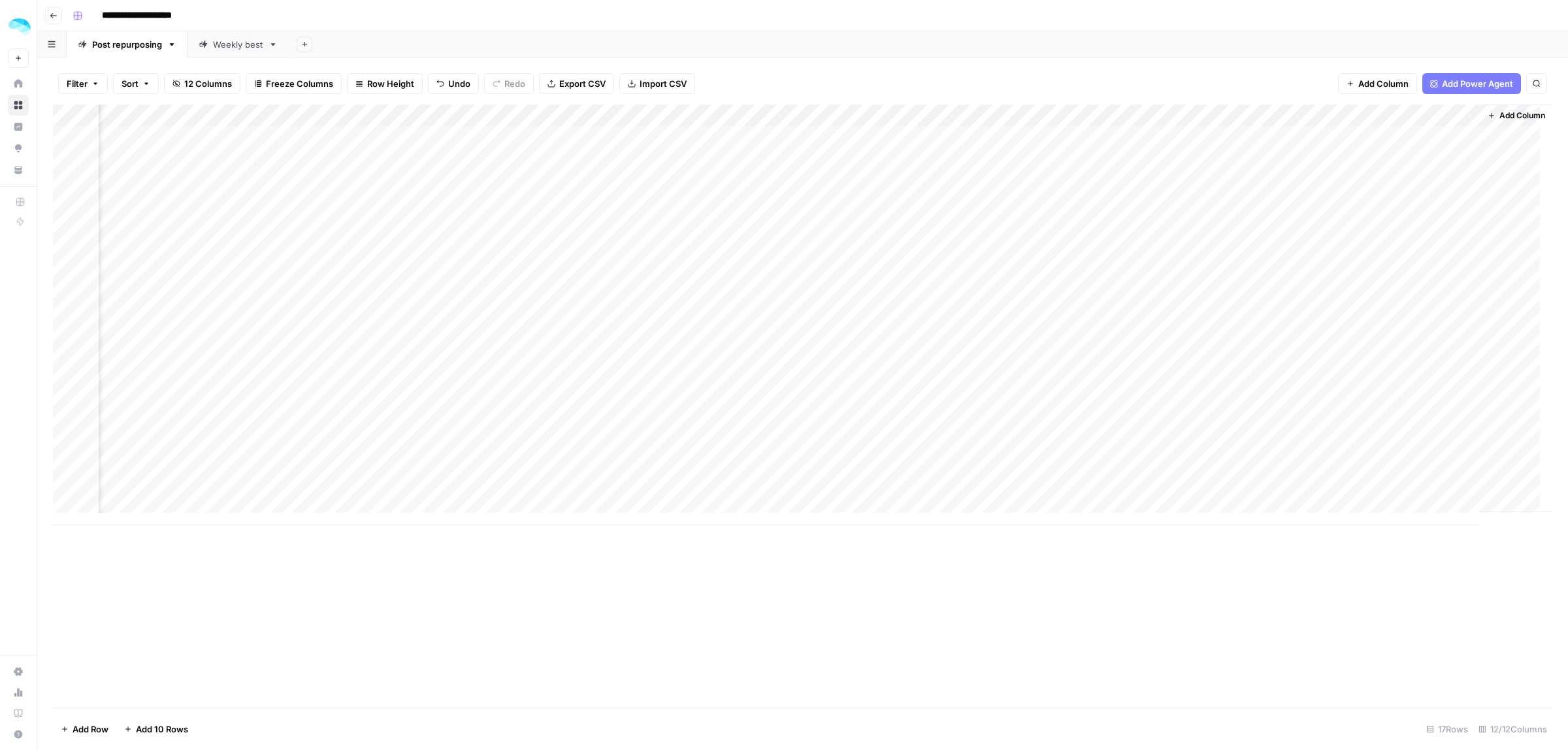
click at [677, 632] on div "Add Column" at bounding box center [802, 406] width 1500 height 603
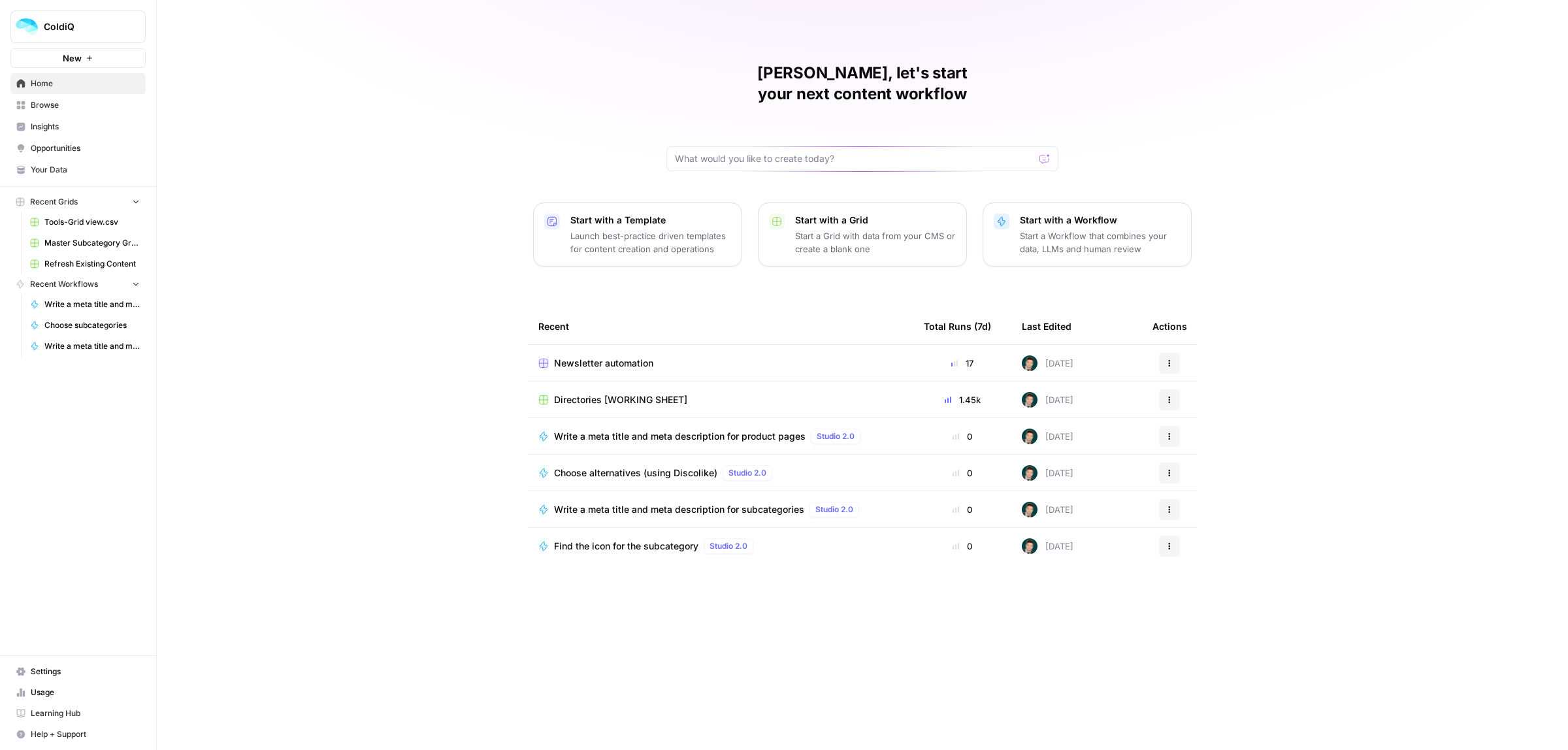
click at [611, 394] on span "Directories [WORKING SHEET]" at bounding box center [621, 400] width 133 height 13
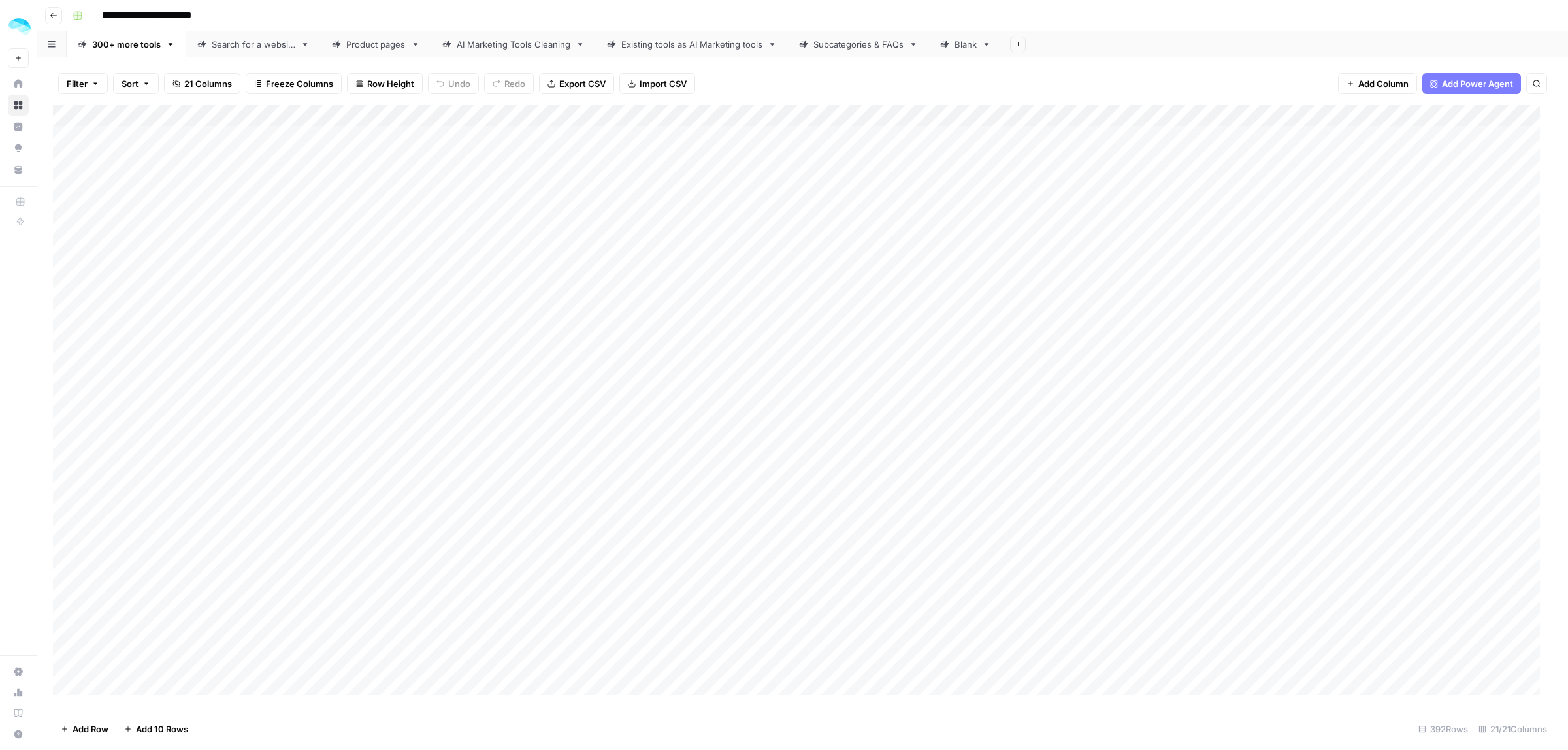
click at [378, 40] on div "Product pages" at bounding box center [376, 44] width 60 height 13
click at [83, 40] on icon at bounding box center [81, 44] width 9 height 9
click at [136, 484] on div "Add Column" at bounding box center [802, 406] width 1500 height 603
click at [141, 524] on div "Add Column" at bounding box center [802, 406] width 1500 height 603
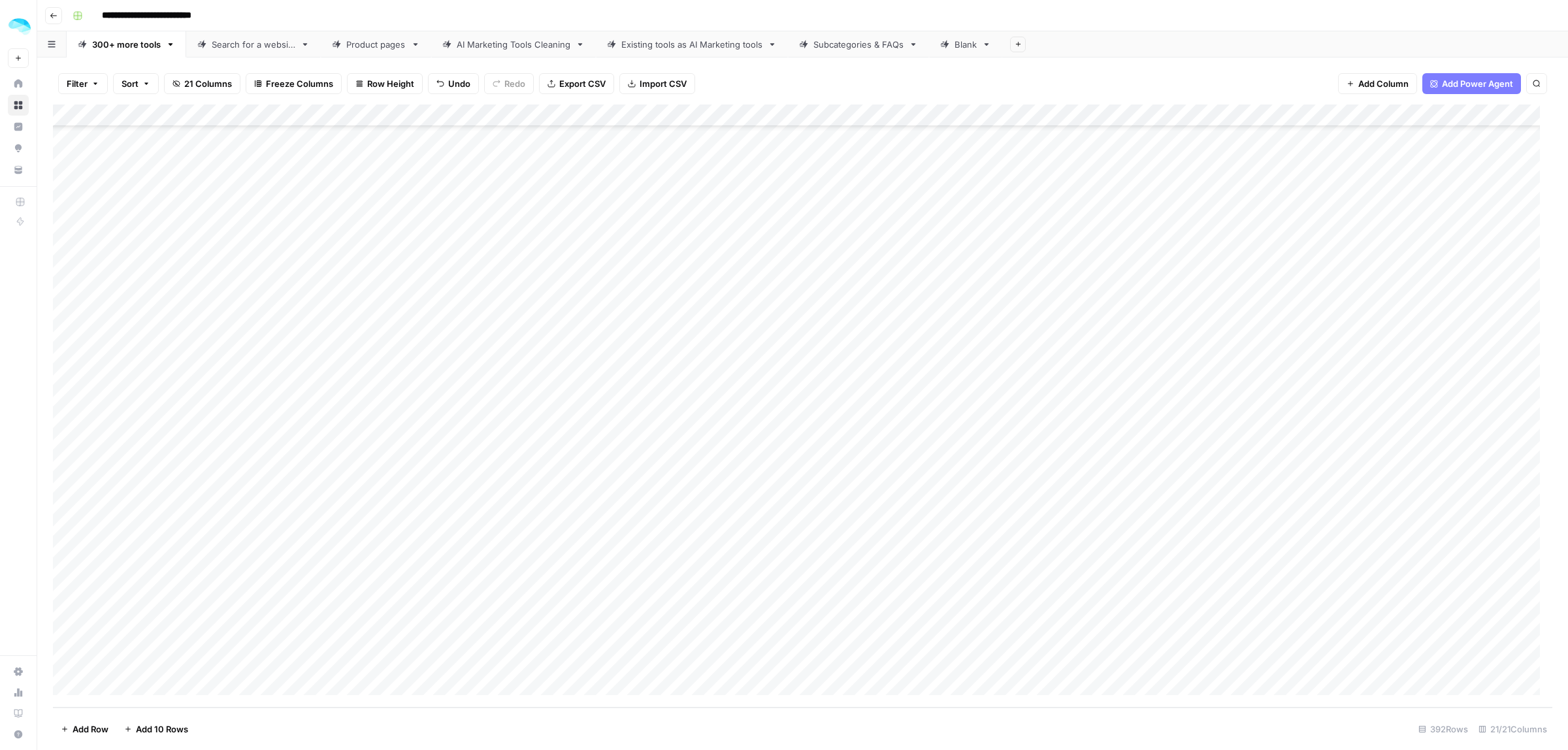
click at [204, 561] on div "Add Column" at bounding box center [802, 406] width 1500 height 603
click at [122, 582] on div "Add Column" at bounding box center [802, 406] width 1500 height 603
click at [155, 613] on div "Add Column" at bounding box center [802, 406] width 1500 height 603
click at [148, 654] on div "Add Column" at bounding box center [802, 406] width 1500 height 603
click at [139, 674] on div "Add Column" at bounding box center [802, 406] width 1500 height 603
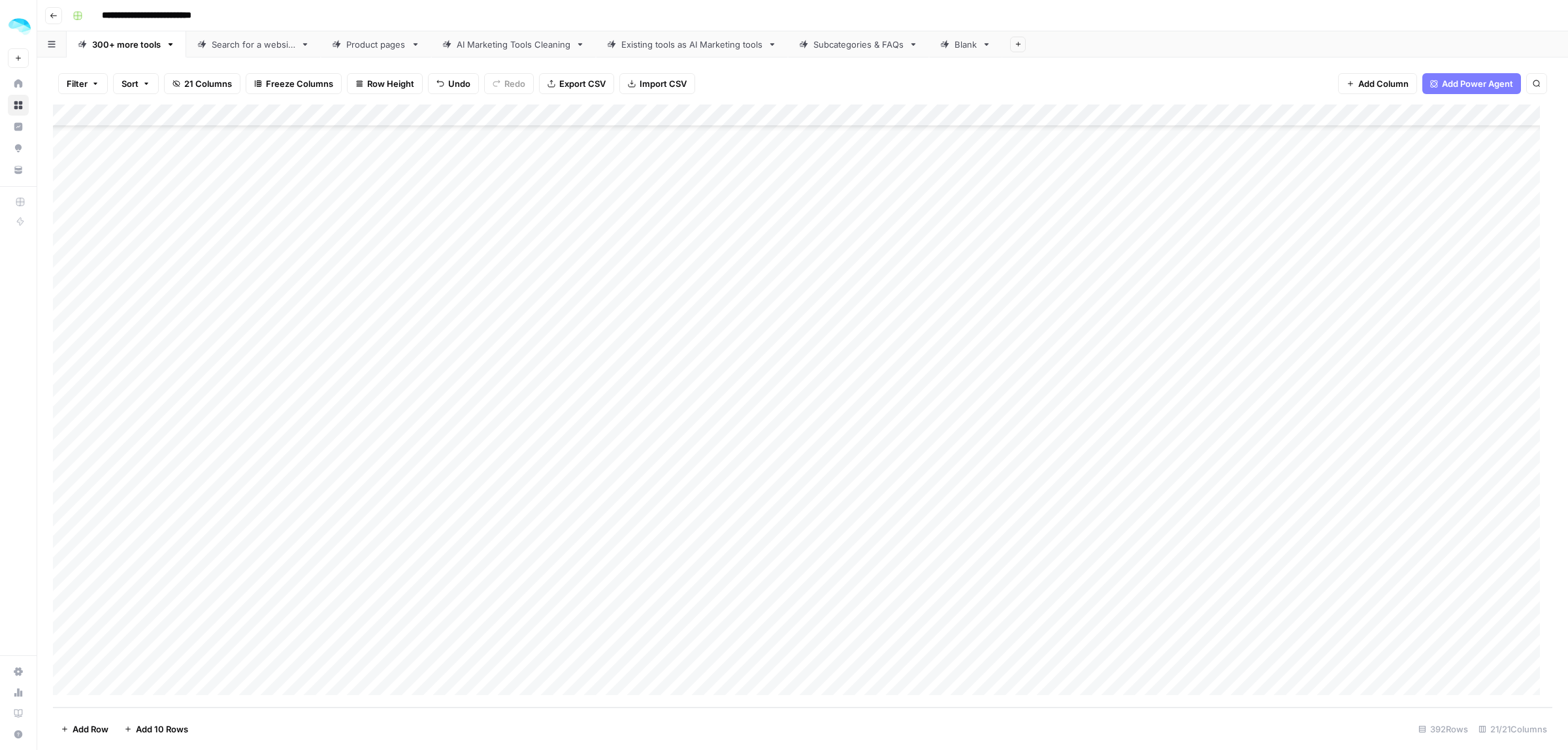
click at [137, 684] on div "Add Column" at bounding box center [802, 406] width 1500 height 603
click at [406, 649] on div "Add Column" at bounding box center [802, 406] width 1500 height 603
click at [139, 658] on div "Add Column" at bounding box center [802, 406] width 1500 height 603
click at [393, 651] on div "Add Column" at bounding box center [802, 406] width 1500 height 603
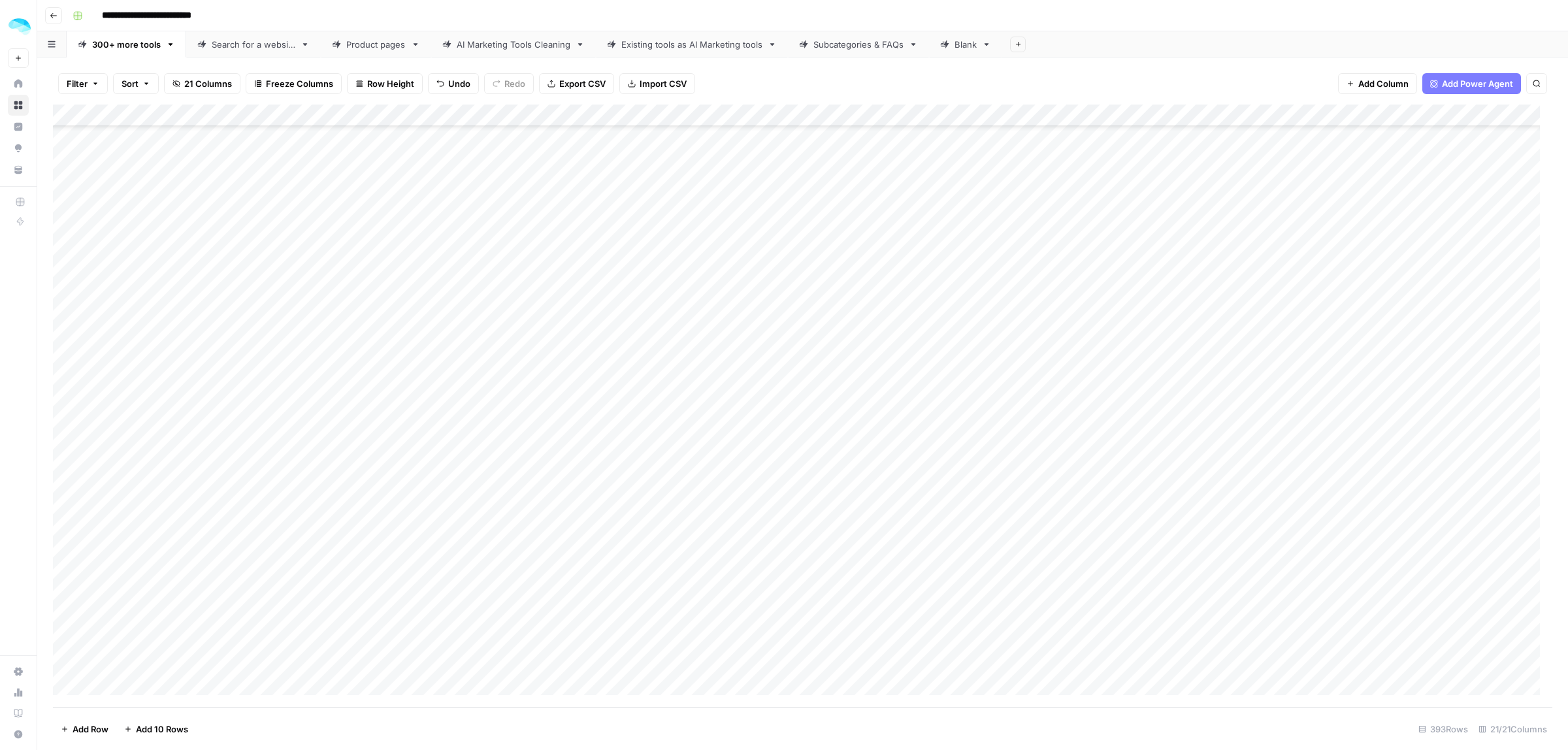
click at [139, 693] on div "Add Column" at bounding box center [802, 406] width 1500 height 603
type input "**********"
click at [154, 685] on div "Add Column" at bounding box center [802, 406] width 1500 height 603
click at [144, 685] on div "Add Column" at bounding box center [802, 406] width 1500 height 603
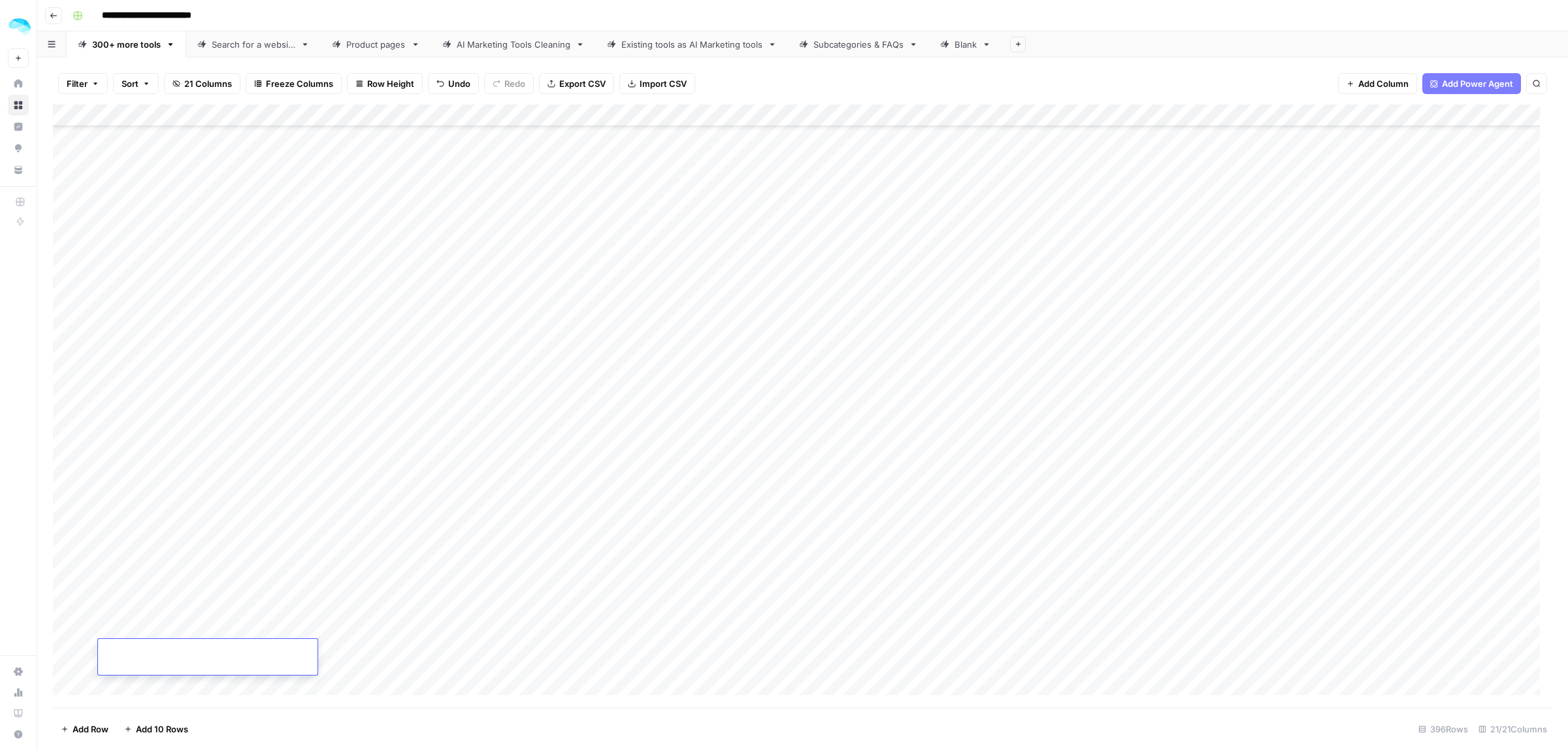
scroll to position [12911, 0]
click at [139, 625] on div "Add Column" at bounding box center [802, 406] width 1500 height 603
click at [184, 662] on div "Add Column" at bounding box center [802, 406] width 1500 height 603
click at [83, 346] on div "Add Column" at bounding box center [802, 406] width 1500 height 603
click at [88, 380] on div "Add Column" at bounding box center [802, 406] width 1500 height 603
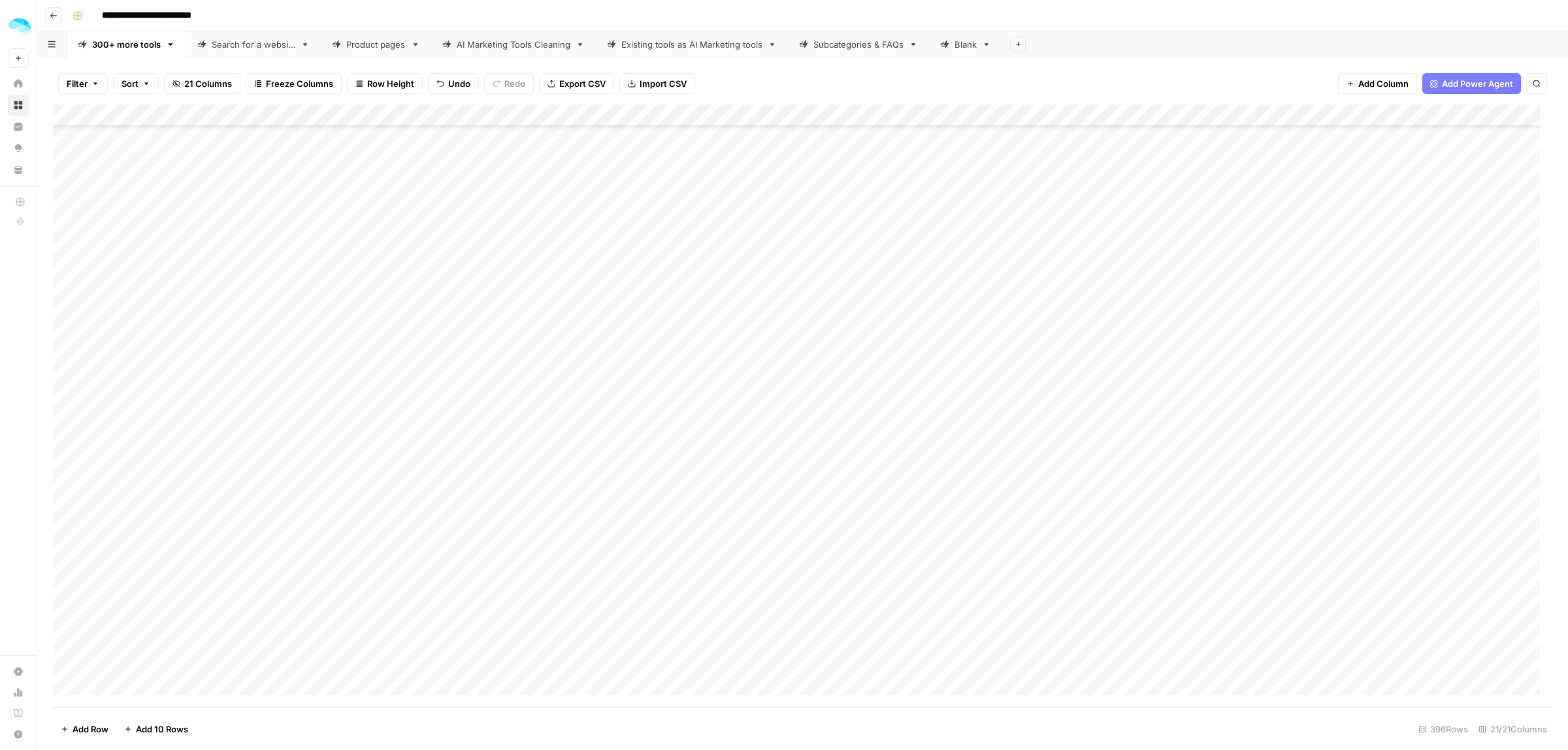
click at [86, 410] on div "Add Column" at bounding box center [802, 406] width 1500 height 603
click at [85, 451] on div "Add Column" at bounding box center [802, 406] width 1500 height 603
click at [83, 482] on div "Add Column" at bounding box center [802, 406] width 1500 height 603
click at [87, 513] on div "Add Column" at bounding box center [802, 406] width 1500 height 603
click at [88, 551] on div "Add Column" at bounding box center [802, 406] width 1500 height 603
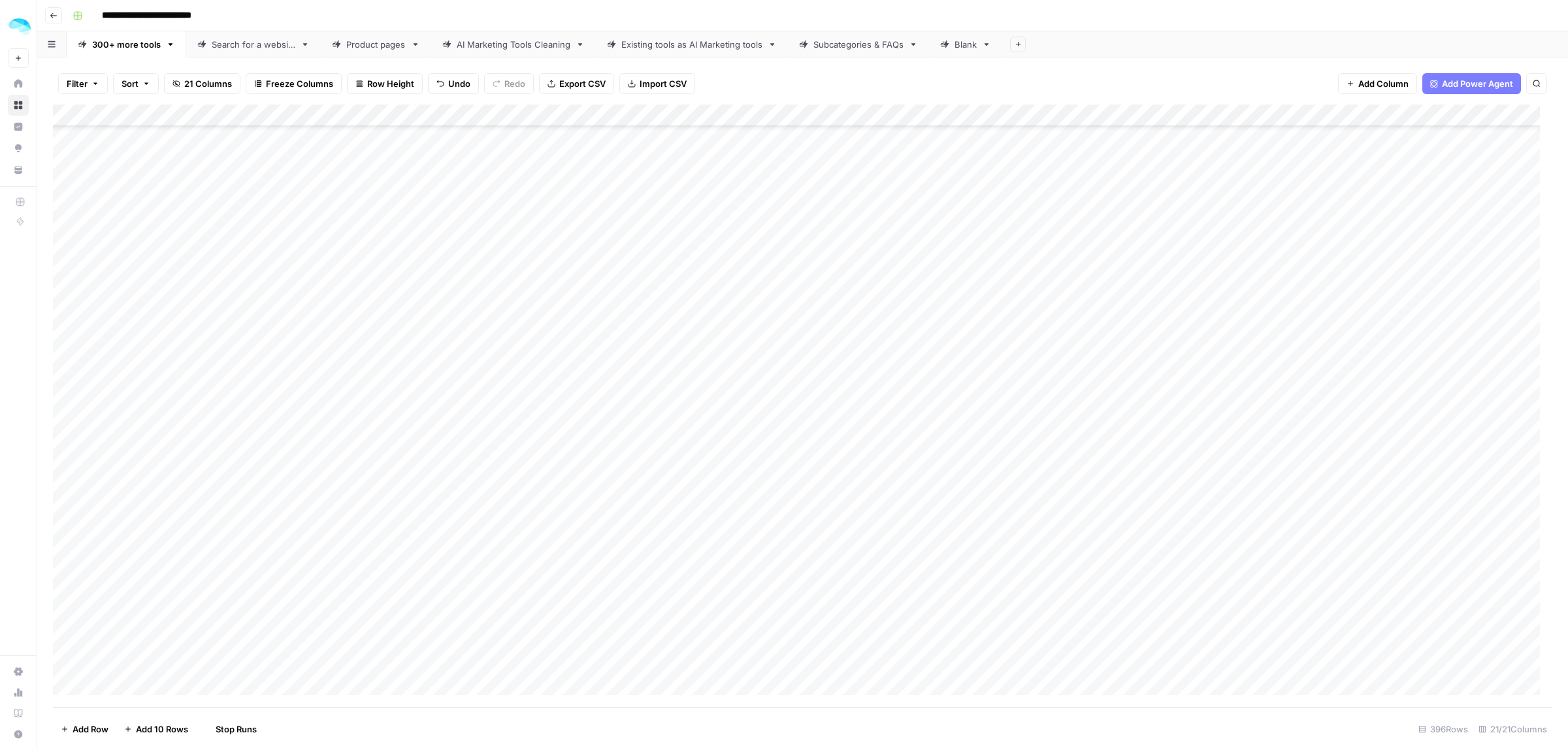
click at [85, 581] on div "Add Column" at bounding box center [802, 406] width 1500 height 603
click at [87, 616] on div "Add Column" at bounding box center [802, 406] width 1500 height 603
click at [85, 649] on div "Add Column" at bounding box center [802, 406] width 1500 height 603
click at [731, 651] on div "Add Column" at bounding box center [802, 406] width 1500 height 603
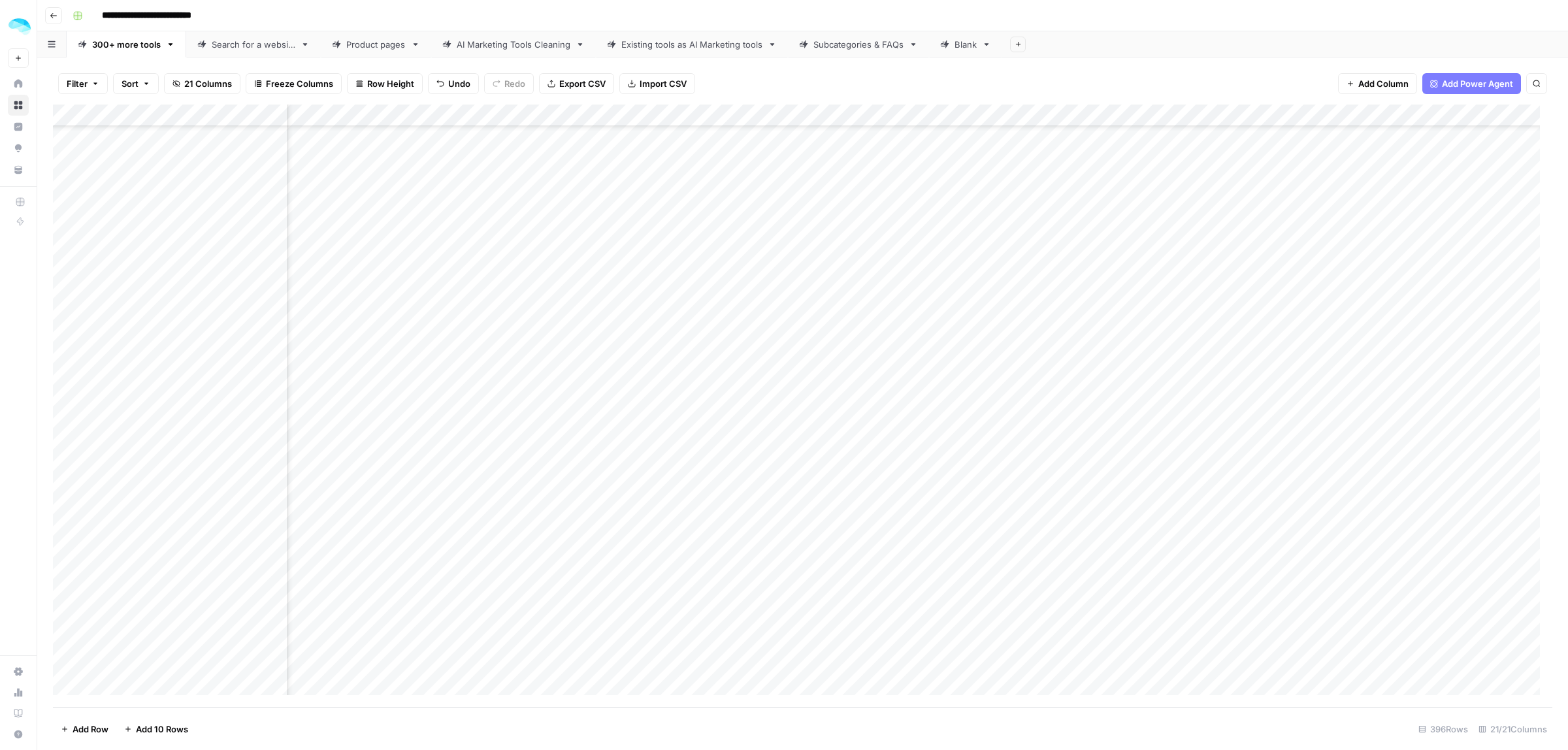
drag, startPoint x: 1041, startPoint y: 353, endPoint x: 1069, endPoint y: 665, distance: 313.3
click at [1069, 665] on div "Add Column" at bounding box center [802, 406] width 1500 height 603
drag, startPoint x: 1355, startPoint y: 349, endPoint x: 1416, endPoint y: 664, distance: 320.9
click at [1416, 664] on div "Add Column" at bounding box center [802, 406] width 1500 height 603
click at [1302, 549] on div "Add Column" at bounding box center [802, 406] width 1500 height 603
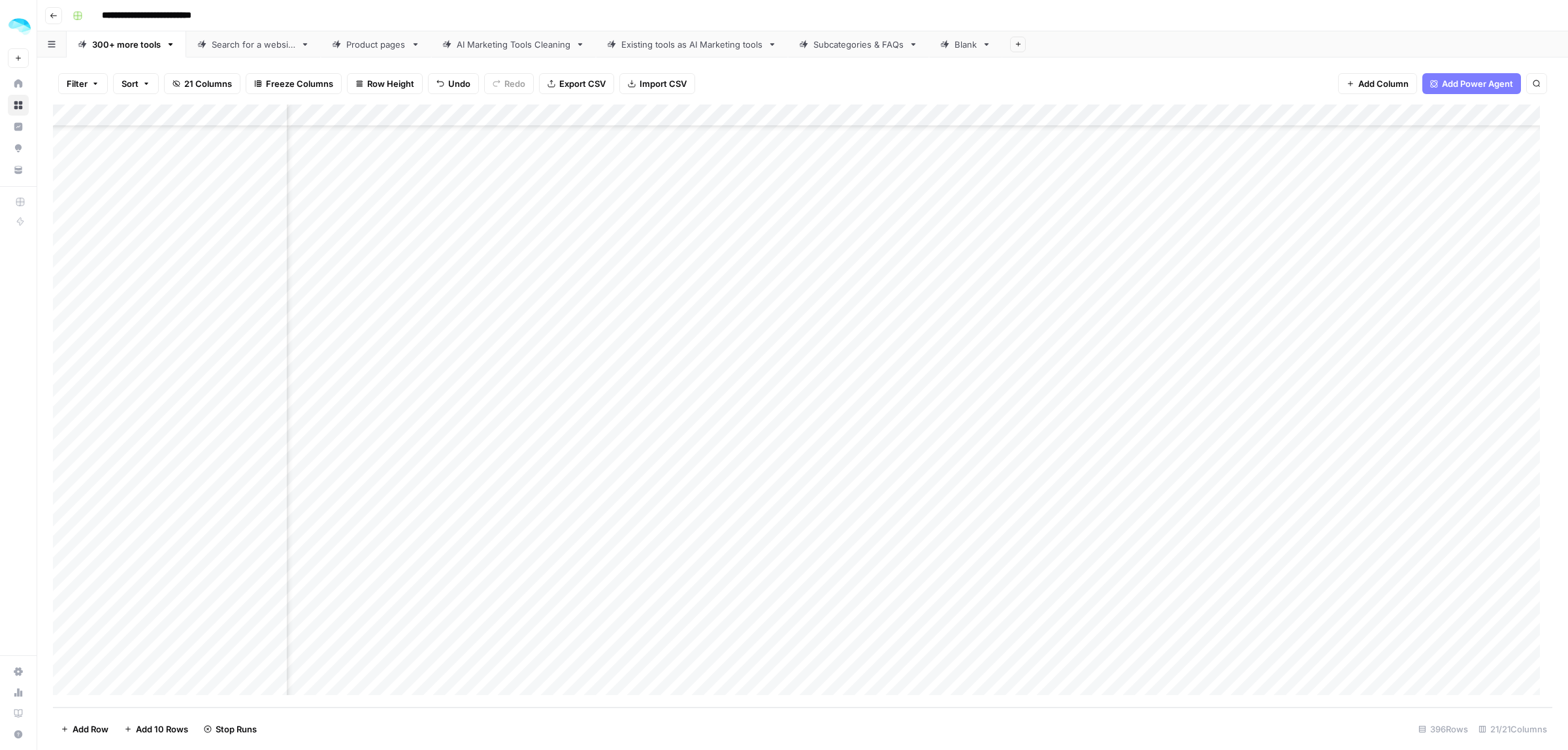
scroll to position [12911, 900]
click at [832, 551] on div "Add Column" at bounding box center [802, 406] width 1500 height 603
drag, startPoint x: 1229, startPoint y: 344, endPoint x: 1239, endPoint y: 658, distance: 314.2
click at [1239, 658] on div "Add Column" at bounding box center [802, 406] width 1500 height 603
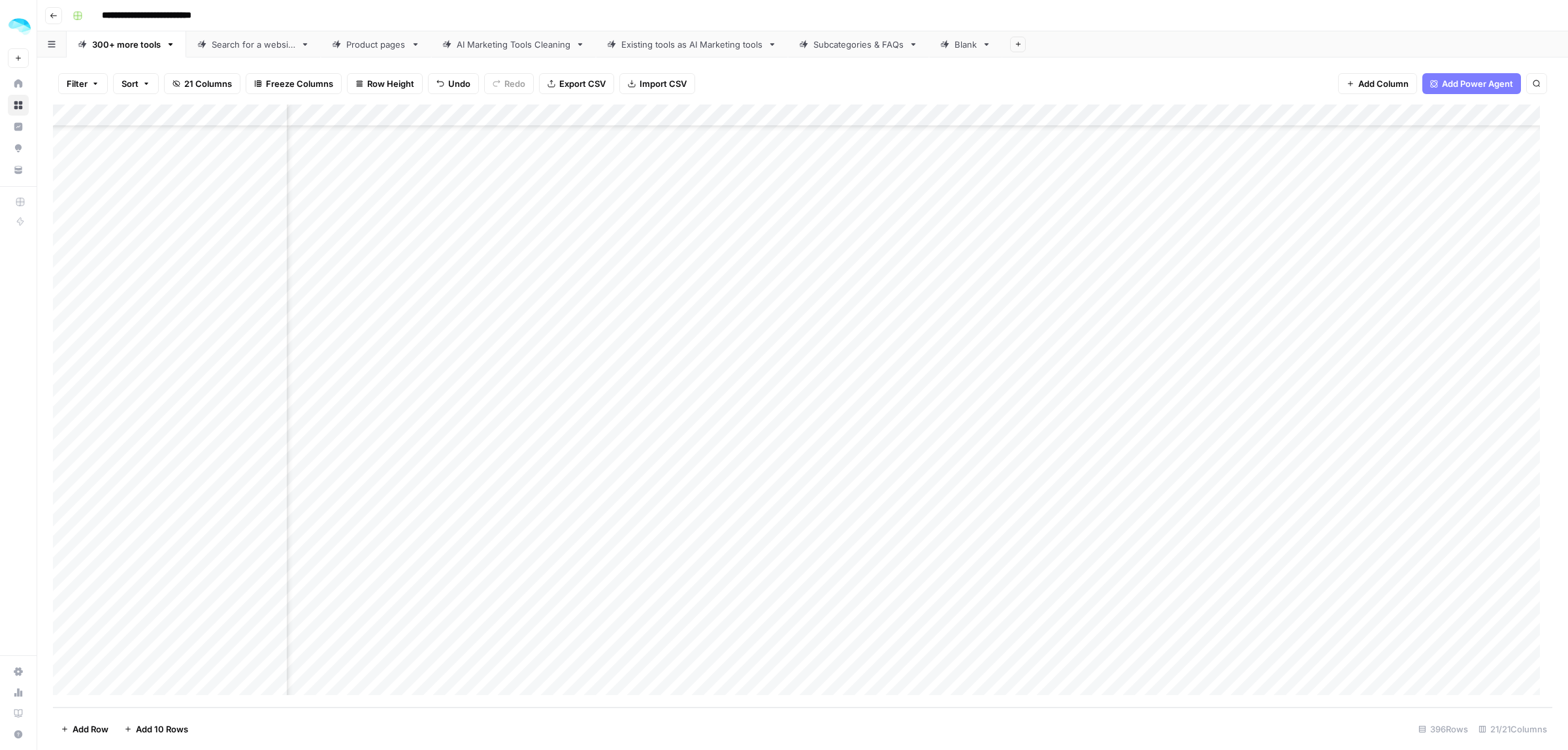
drag, startPoint x: 932, startPoint y: 360, endPoint x: 845, endPoint y: 162, distance: 216.3
click at [961, 646] on div "Add Column" at bounding box center [802, 406] width 1500 height 603
drag, startPoint x: 717, startPoint y: 348, endPoint x: 726, endPoint y: 651, distance: 303.1
click at [726, 651] on div "Add Column" at bounding box center [802, 406] width 1500 height 603
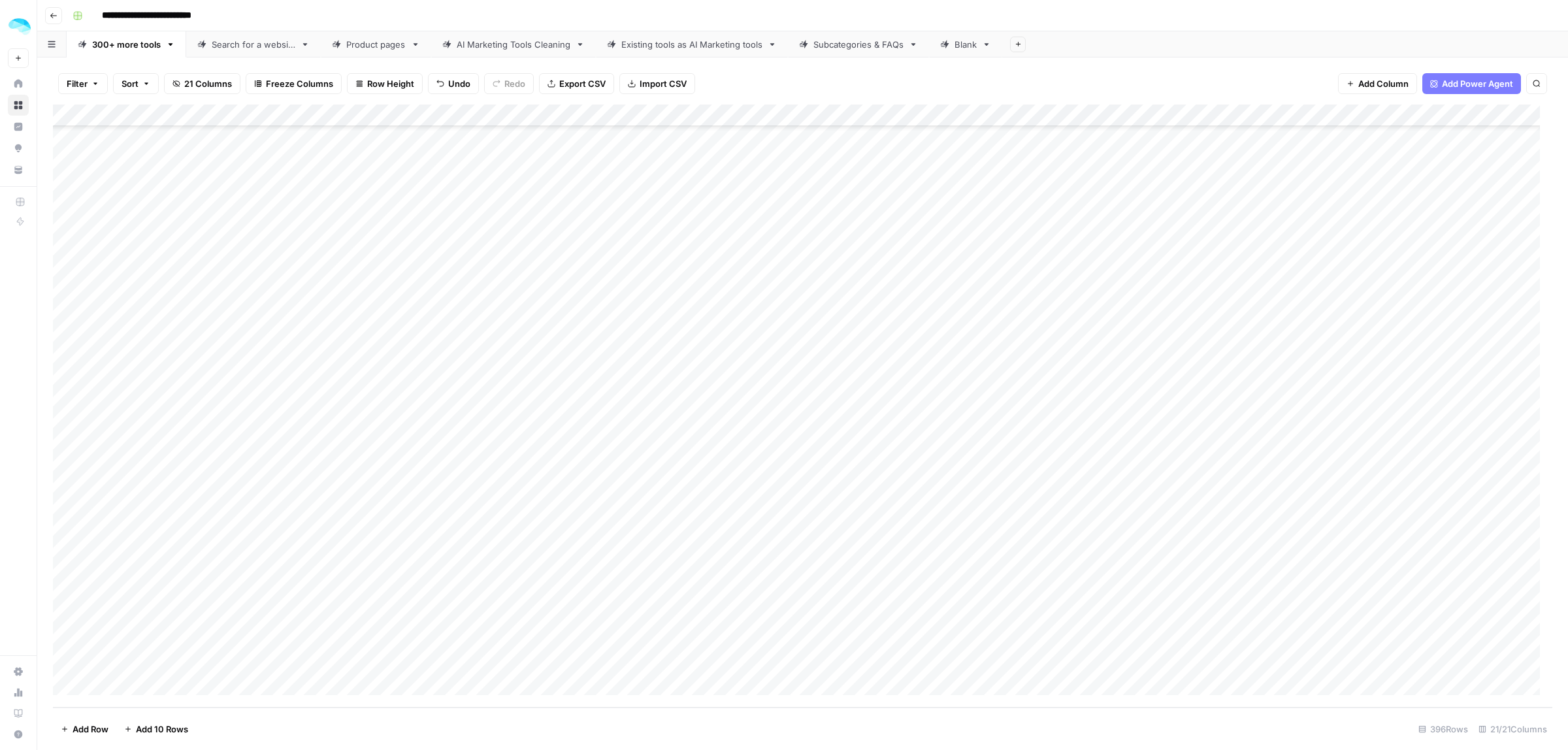
scroll to position [12911, 0]
drag, startPoint x: 488, startPoint y: 660, endPoint x: 482, endPoint y: 599, distance: 61.3
click at [486, 660] on div "Add Column" at bounding box center [802, 406] width 1500 height 603
drag, startPoint x: 1371, startPoint y: 351, endPoint x: 1389, endPoint y: 642, distance: 291.6
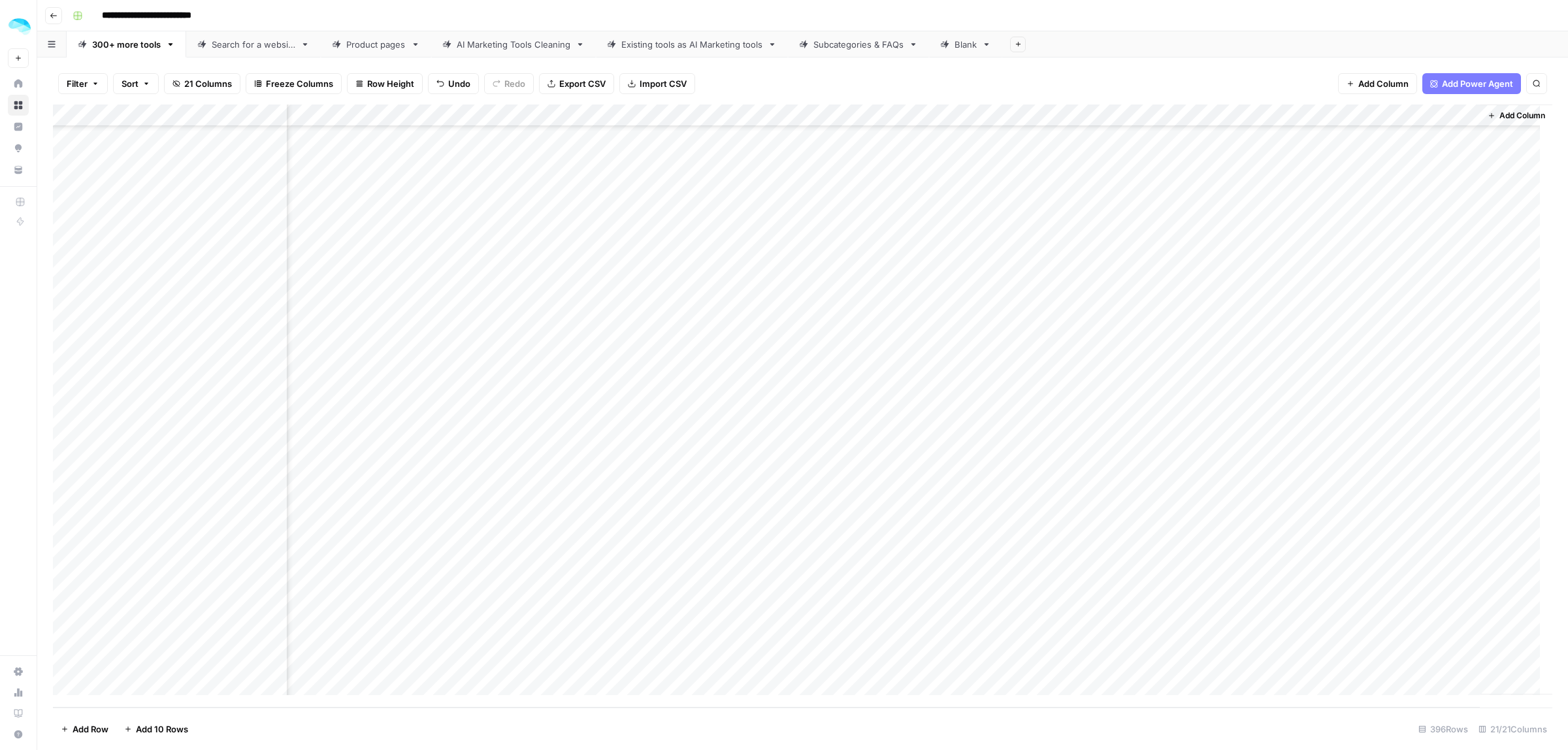
click at [1389, 646] on div "Add Column" at bounding box center [802, 406] width 1500 height 603
click at [1122, 345] on div "Add Column" at bounding box center [802, 406] width 1500 height 603
click at [1122, 346] on div "Add Column" at bounding box center [802, 406] width 1500 height 603
click at [1428, 348] on div "Add Column" at bounding box center [802, 406] width 1500 height 603
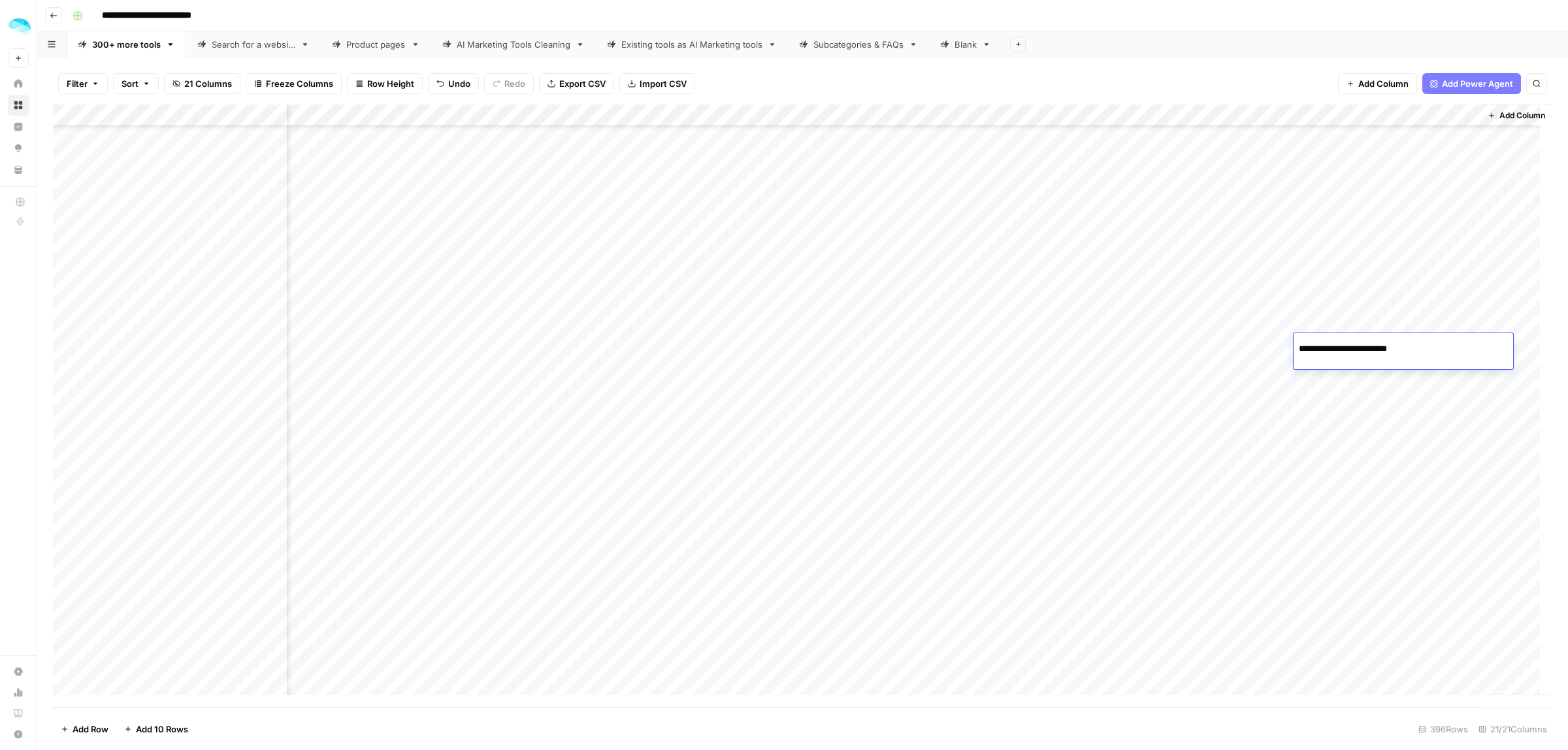
drag, startPoint x: 1422, startPoint y: 344, endPoint x: 1025, endPoint y: 13, distance: 516.9
click at [1386, 351] on input "**********" at bounding box center [1403, 349] width 209 height 16
click at [1093, 380] on div "Add Column" at bounding box center [802, 406] width 1500 height 603
click at [1412, 396] on div "Add Column" at bounding box center [802, 406] width 1500 height 603
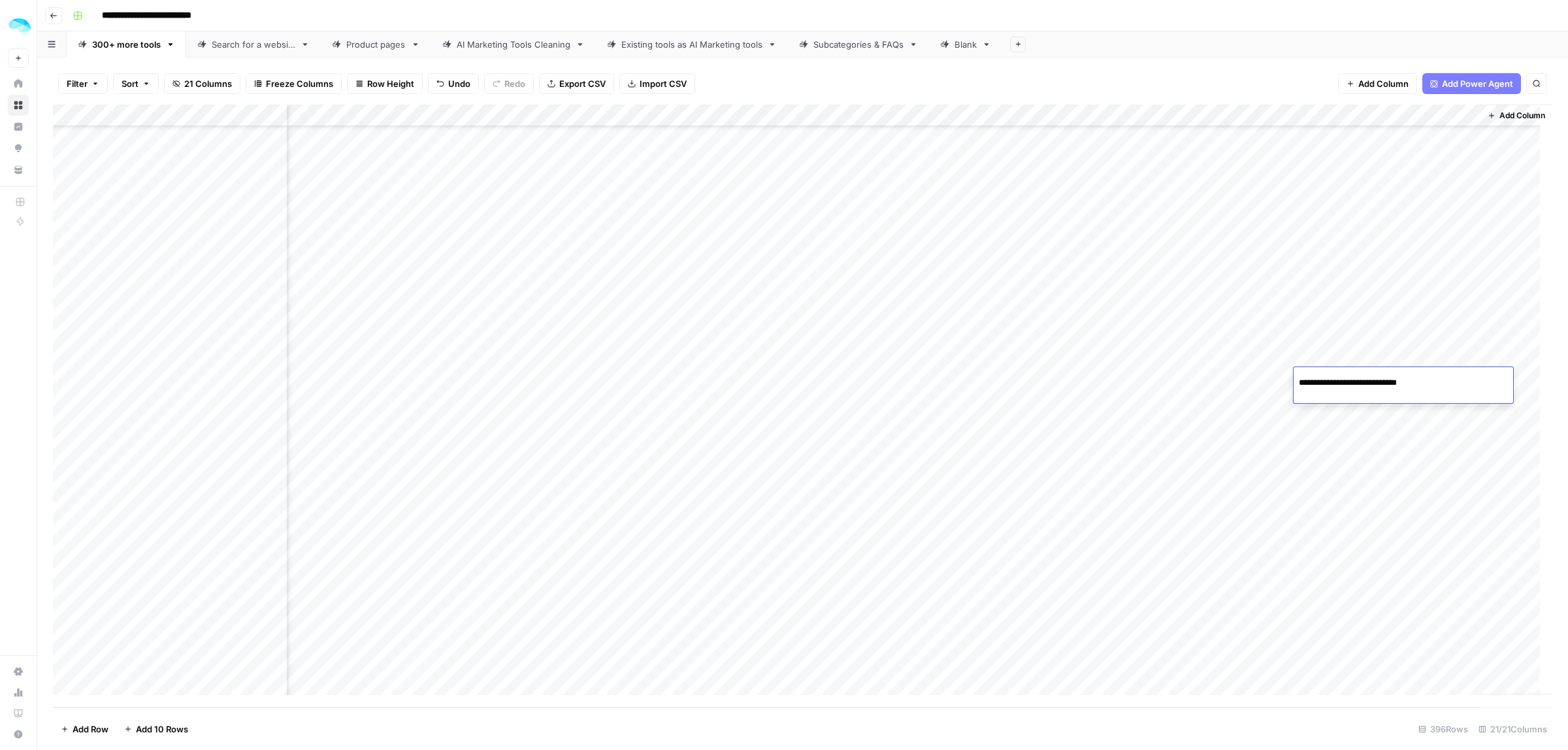
drag, startPoint x: 1432, startPoint y: 384, endPoint x: 1389, endPoint y: 382, distance: 43.0
click at [1389, 382] on input "**********" at bounding box center [1403, 383] width 209 height 16
click at [1130, 429] on div "Add Column" at bounding box center [802, 406] width 1500 height 603
click at [1416, 421] on div "Add Column" at bounding box center [802, 406] width 1500 height 603
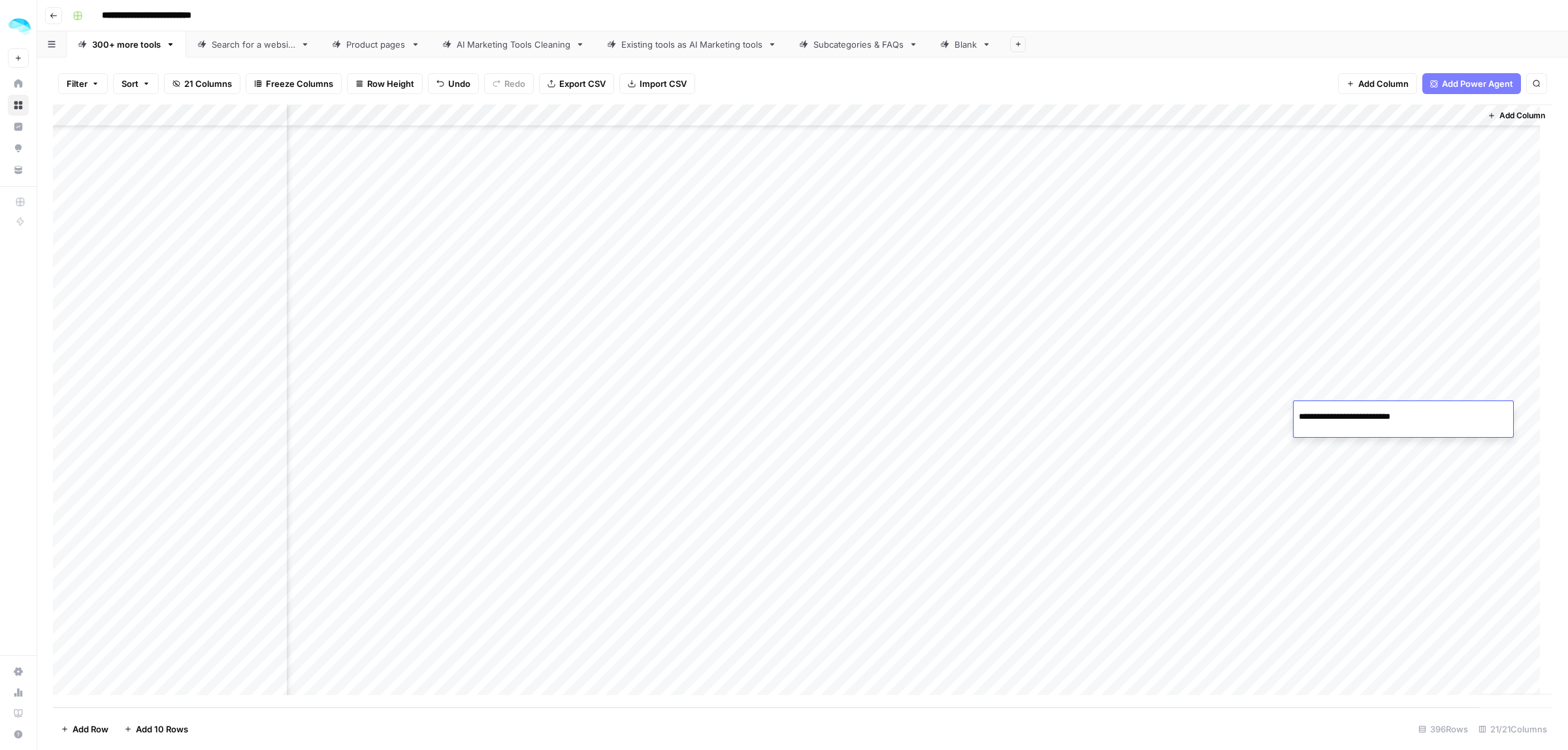
drag, startPoint x: 1418, startPoint y: 416, endPoint x: 1387, endPoint y: 419, distance: 31.1
click at [1387, 419] on input "**********" at bounding box center [1403, 417] width 209 height 16
click at [1095, 468] on div "Add Column" at bounding box center [802, 406] width 1500 height 603
click at [1416, 459] on div "Add Column" at bounding box center [802, 406] width 1500 height 603
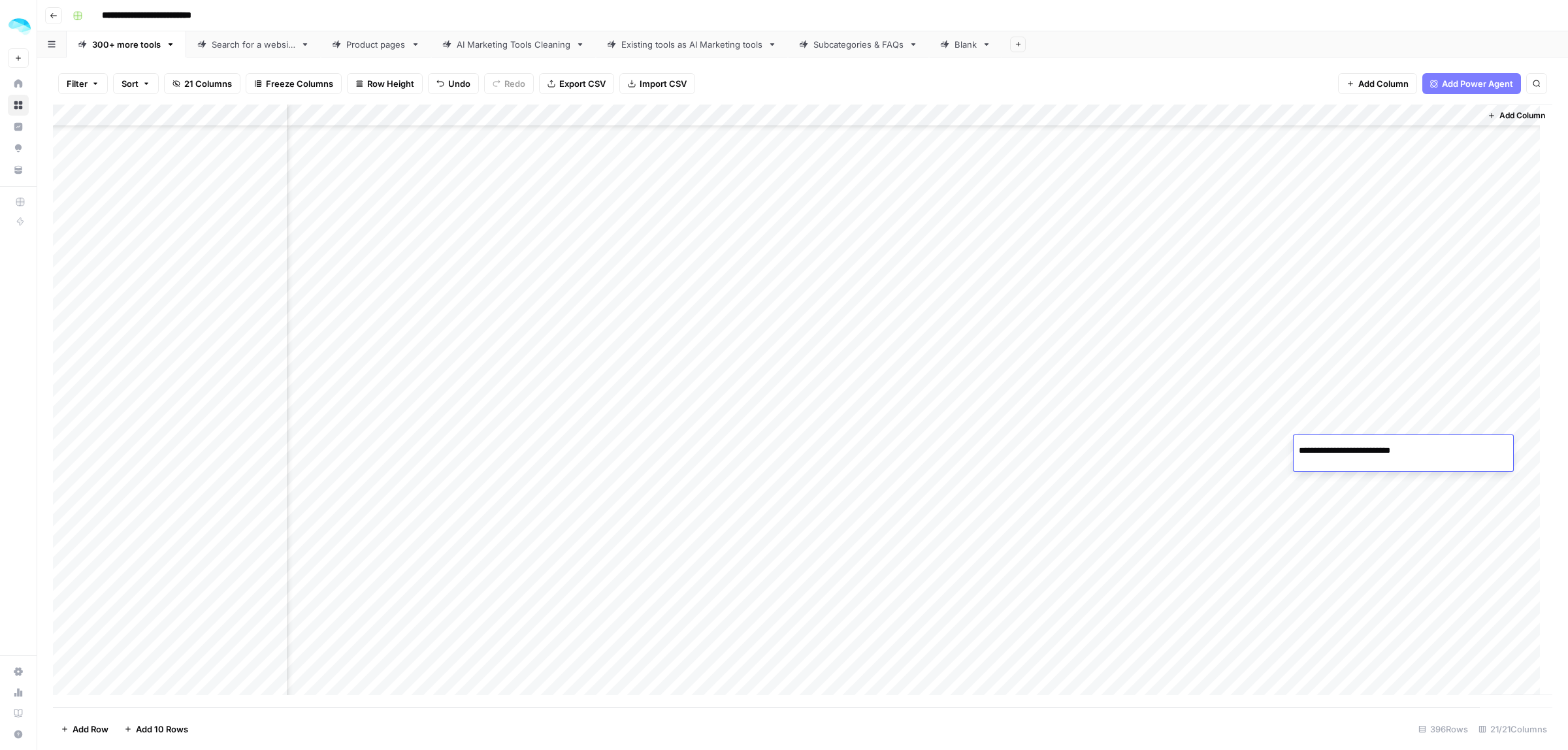
drag, startPoint x: 1426, startPoint y: 451, endPoint x: 1387, endPoint y: 449, distance: 39.1
click at [1387, 449] on input "**********" at bounding box center [1403, 451] width 209 height 16
click at [1103, 471] on div "Add Column" at bounding box center [802, 406] width 1500 height 603
click at [1409, 494] on div "Add Column" at bounding box center [802, 406] width 1500 height 603
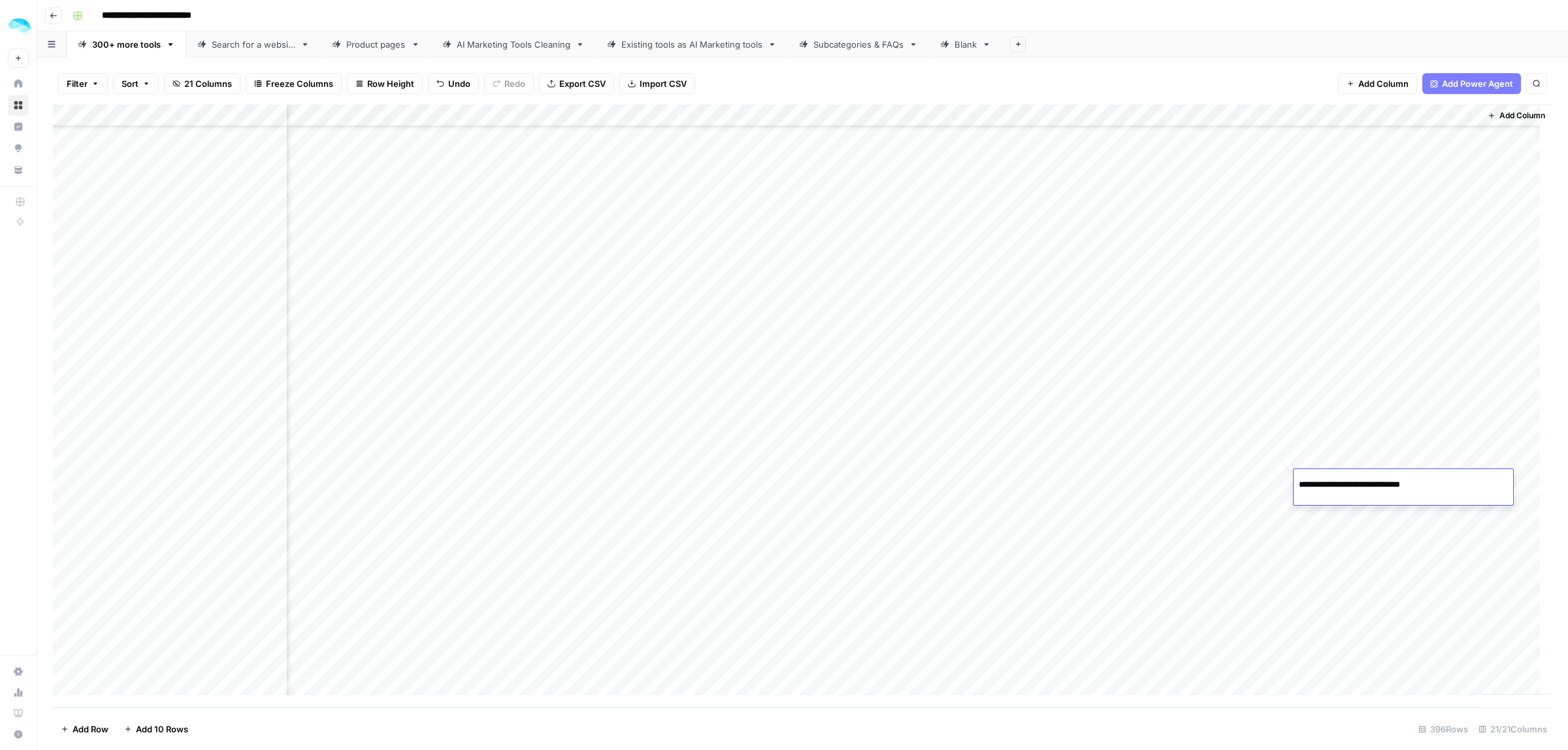
drag, startPoint x: 1425, startPoint y: 476, endPoint x: 1387, endPoint y: 484, distance: 38.8
click at [1387, 484] on input "**********" at bounding box center [1403, 485] width 209 height 16
click at [1111, 518] on div "Add Column" at bounding box center [802, 406] width 1500 height 603
click at [1403, 528] on div "Add Column" at bounding box center [802, 406] width 1500 height 603
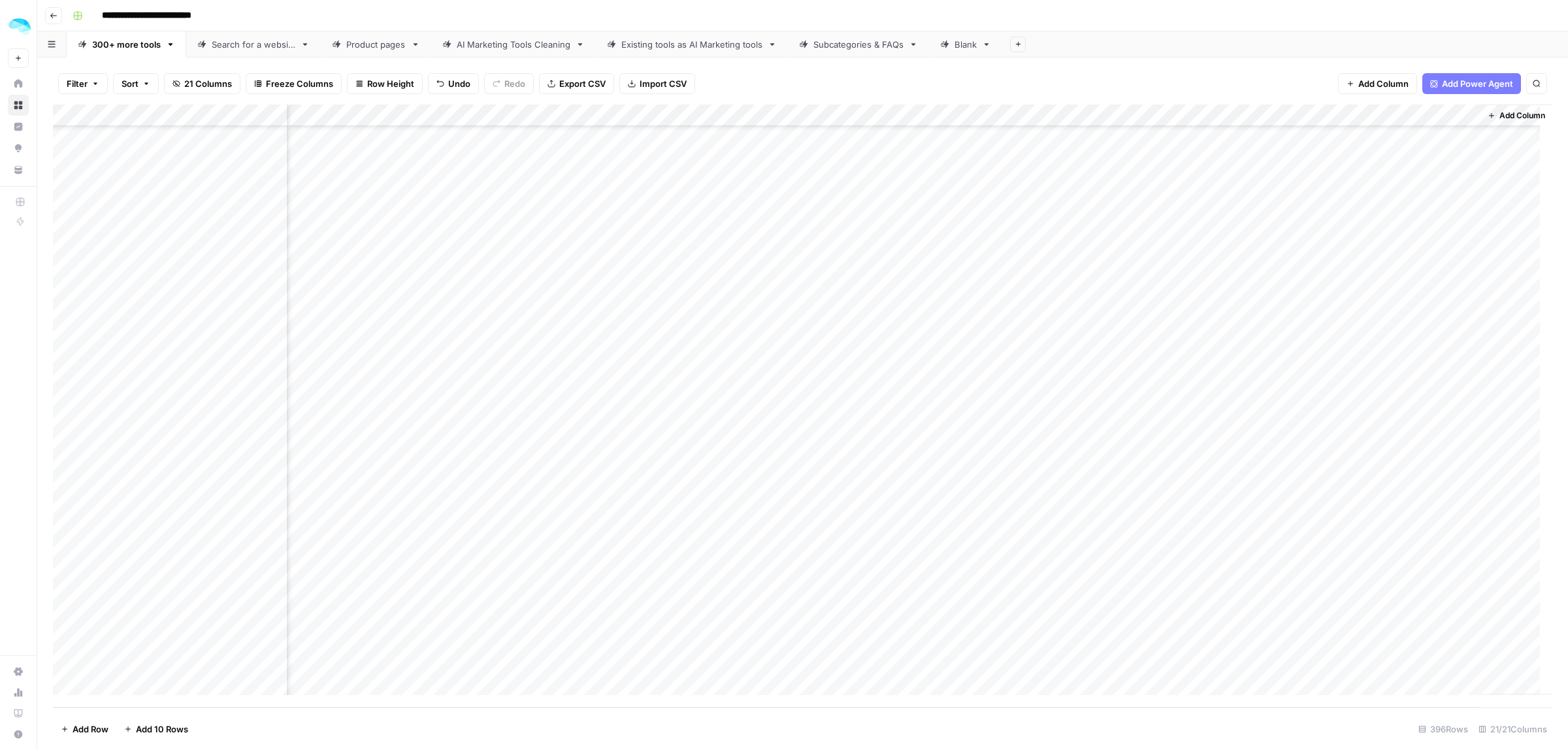
click at [1403, 528] on div "Add Column" at bounding box center [802, 406] width 1500 height 603
drag, startPoint x: 1416, startPoint y: 522, endPoint x: 1388, endPoint y: 522, distance: 28.0
click at [1388, 522] on input "**********" at bounding box center [1403, 519] width 209 height 16
click at [1126, 570] on div "Add Column" at bounding box center [802, 406] width 1500 height 603
click at [1397, 555] on div "Add Column" at bounding box center [802, 406] width 1500 height 603
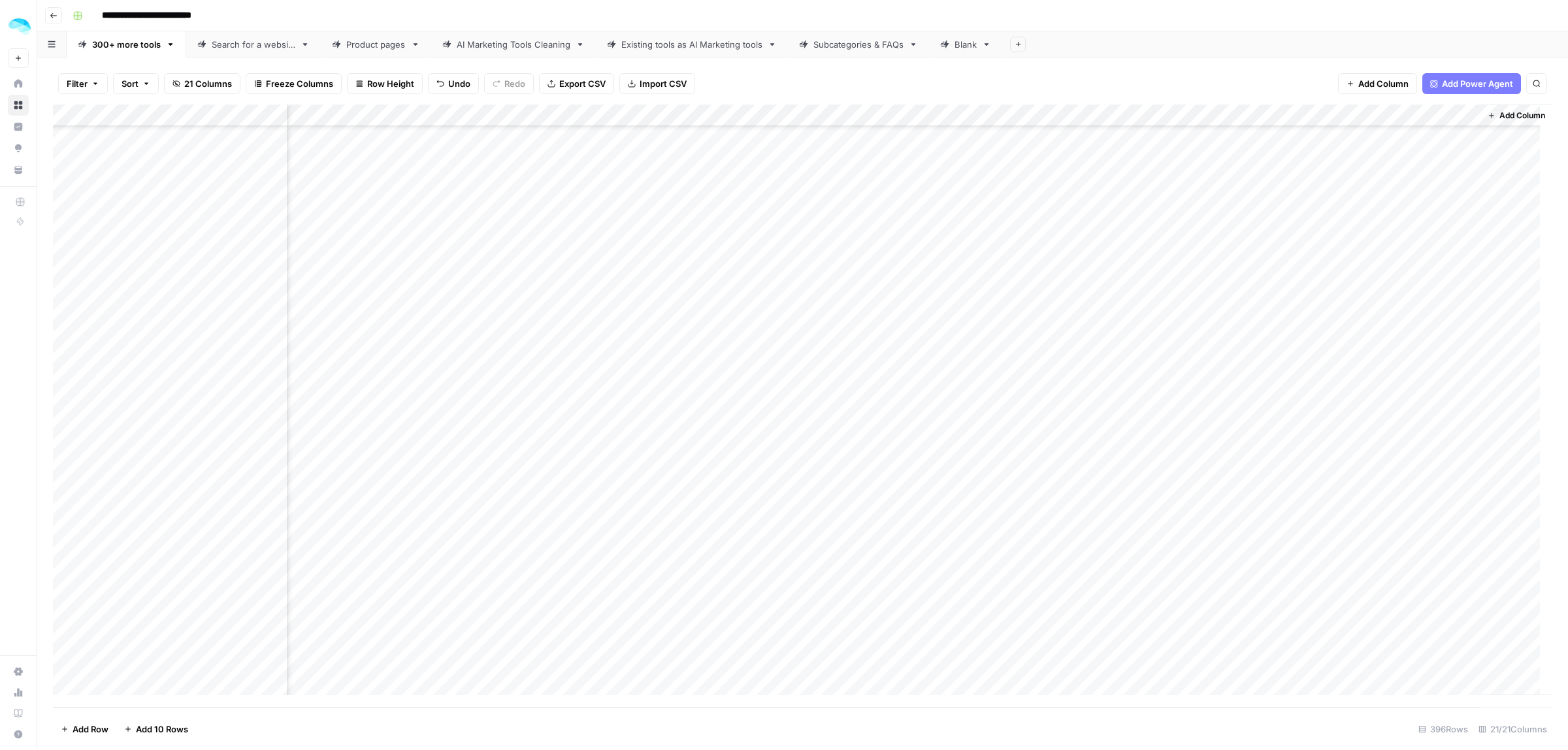
click at [1397, 555] on div "Add Column" at bounding box center [802, 406] width 1500 height 603
drag, startPoint x: 1428, startPoint y: 555, endPoint x: 1388, endPoint y: 550, distance: 40.3
click at [1388, 550] on input "**********" at bounding box center [1403, 553] width 209 height 16
click at [1095, 588] on div "Add Column" at bounding box center [802, 406] width 1500 height 603
click at [1422, 597] on div "Add Column" at bounding box center [802, 406] width 1500 height 603
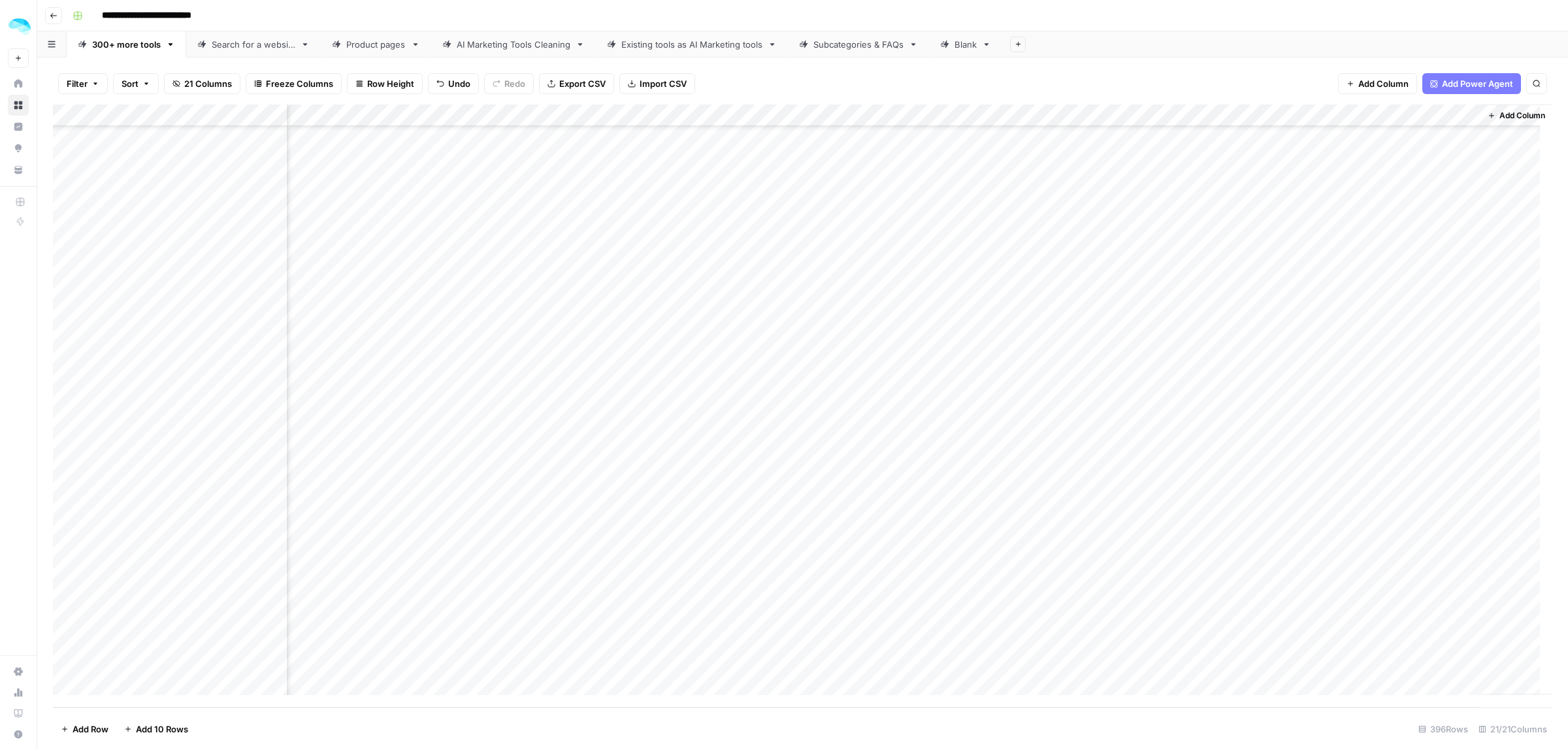
click at [1422, 597] on div "Add Column" at bounding box center [802, 406] width 1500 height 603
drag, startPoint x: 1445, startPoint y: 589, endPoint x: 1387, endPoint y: 586, distance: 58.1
click at [1387, 586] on input "**********" at bounding box center [1403, 587] width 209 height 16
click at [1111, 624] on div "Add Column" at bounding box center [802, 406] width 1500 height 603
click at [1400, 626] on div "Add Column" at bounding box center [802, 406] width 1500 height 603
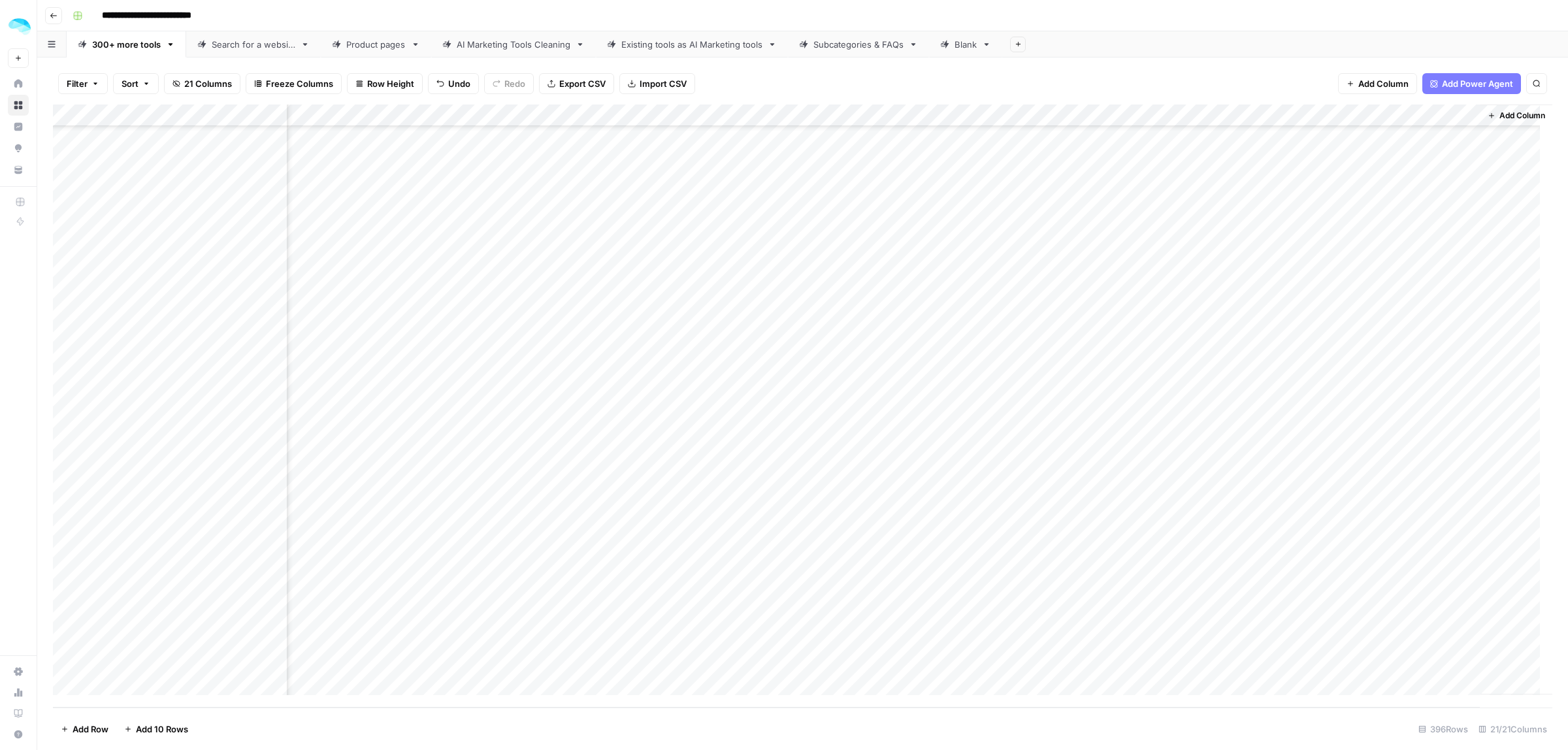
click at [1400, 626] on div "Add Column" at bounding box center [802, 406] width 1500 height 603
drag, startPoint x: 1400, startPoint y: 626, endPoint x: 1388, endPoint y: 625, distance: 12.0
click at [1388, 625] on input "**********" at bounding box center [1403, 621] width 209 height 16
click at [1108, 651] on div "Add Column" at bounding box center [802, 406] width 1500 height 603
click at [1387, 658] on div "Add Column" at bounding box center [802, 406] width 1500 height 603
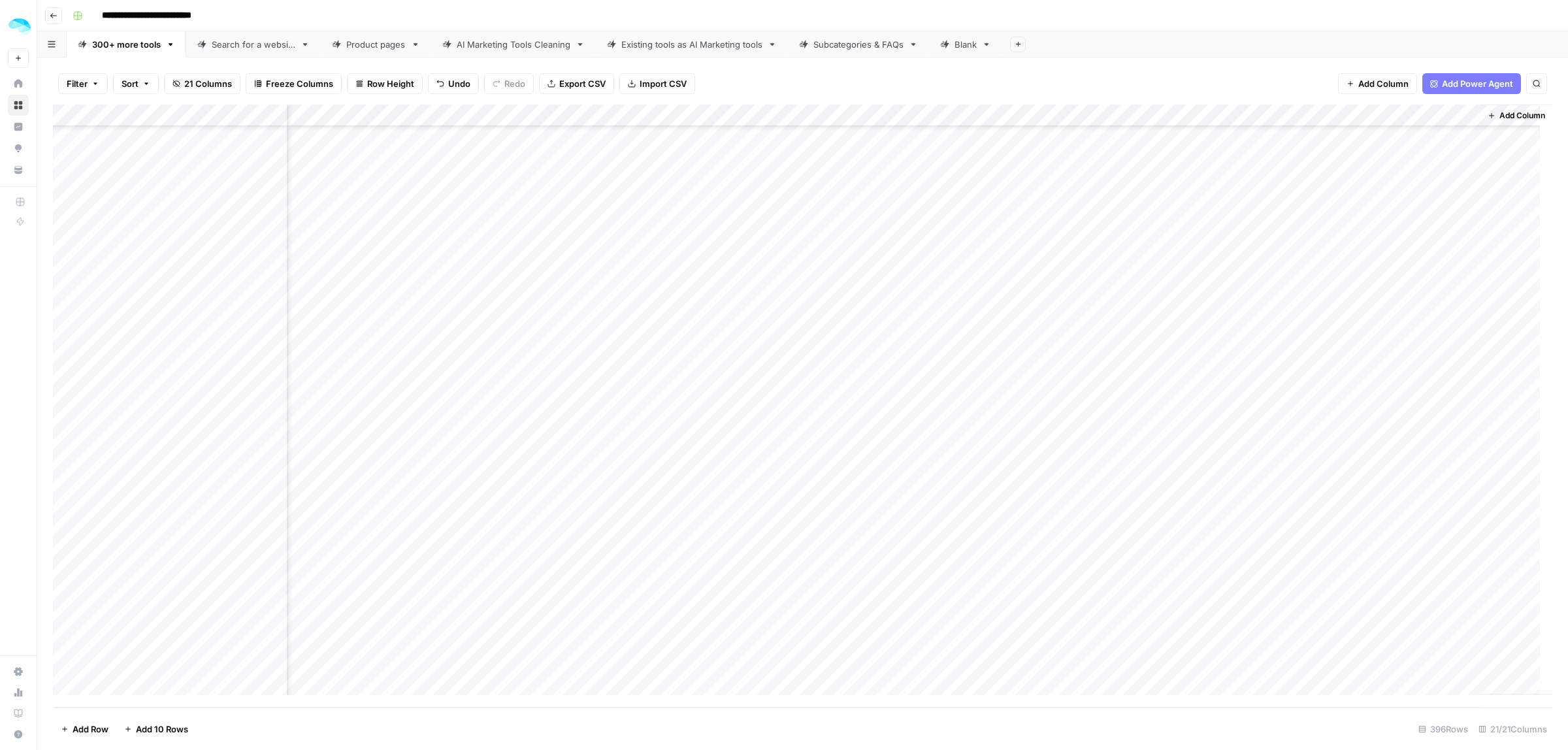
click at [1387, 658] on div "Add Column" at bounding box center [802, 406] width 1500 height 603
